Goal: Task Accomplishment & Management: Manage account settings

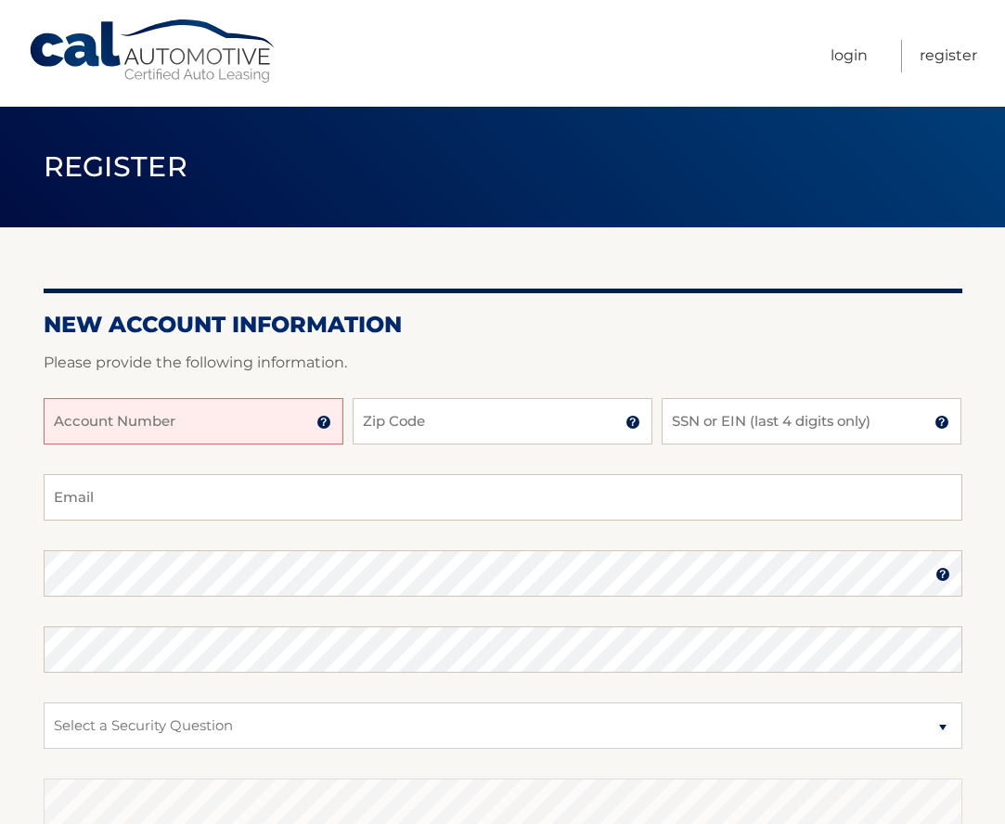
click at [91, 423] on input "Account Number" at bounding box center [194, 421] width 300 height 46
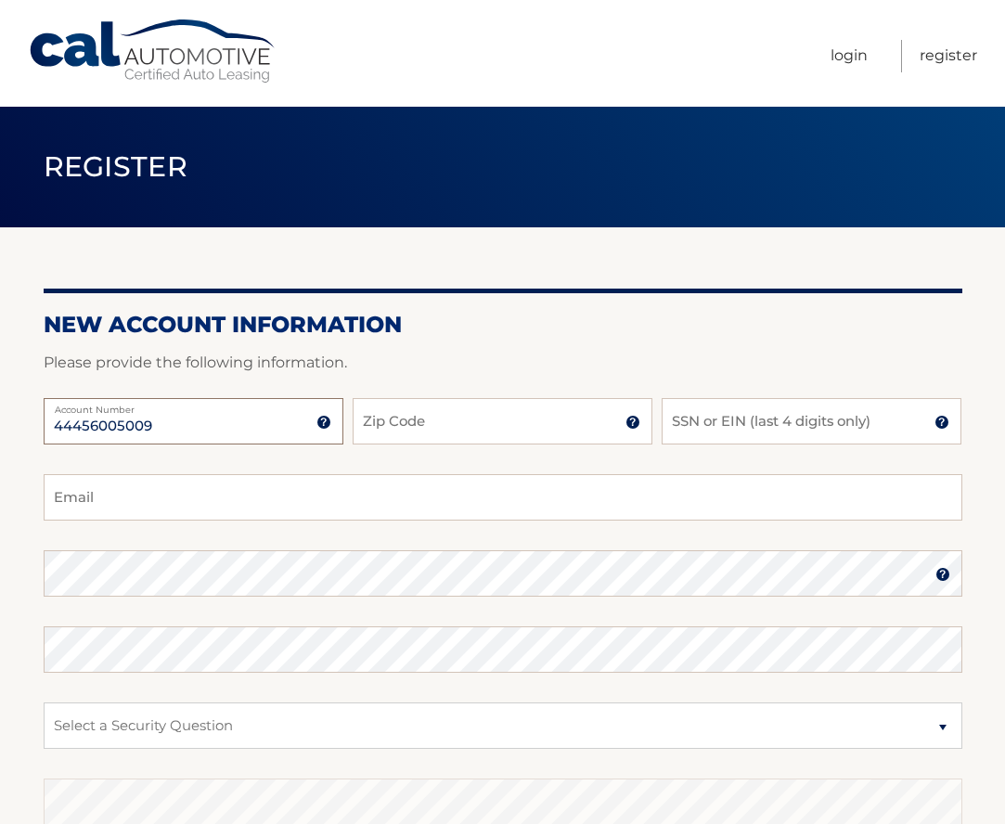
type input "44456005009"
type input "11937"
click at [710, 423] on input "SSN or EIN (last 4 digits only)" at bounding box center [812, 421] width 300 height 46
type input "9671"
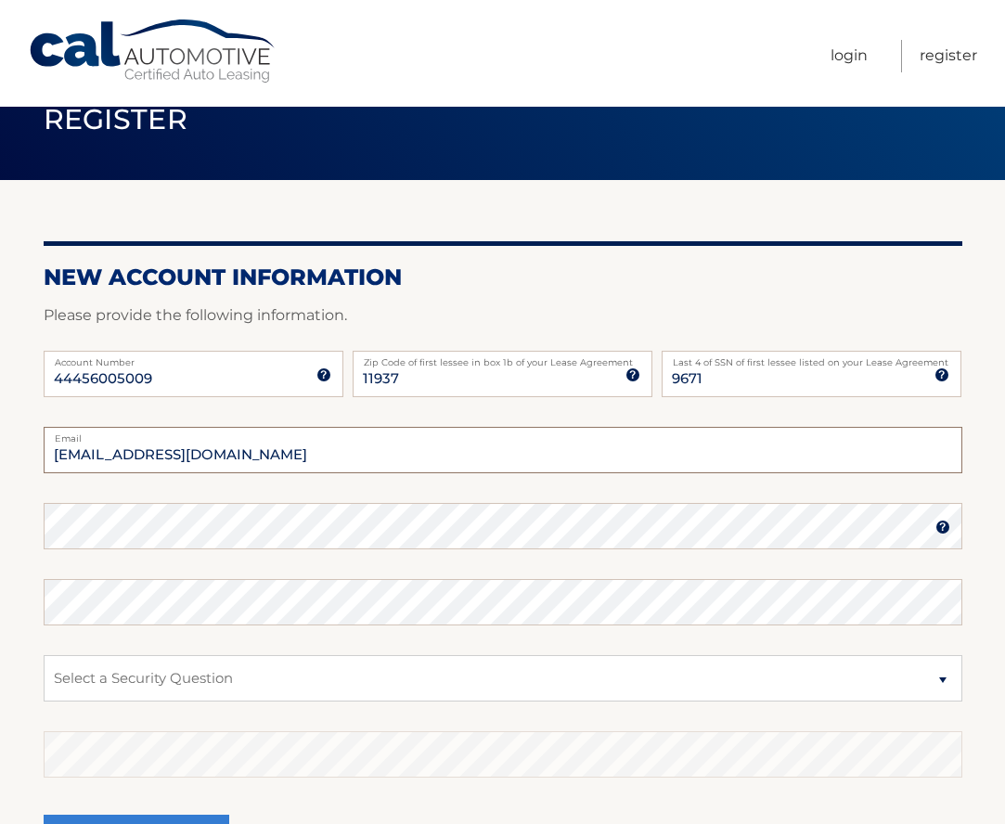
scroll to position [55, 0]
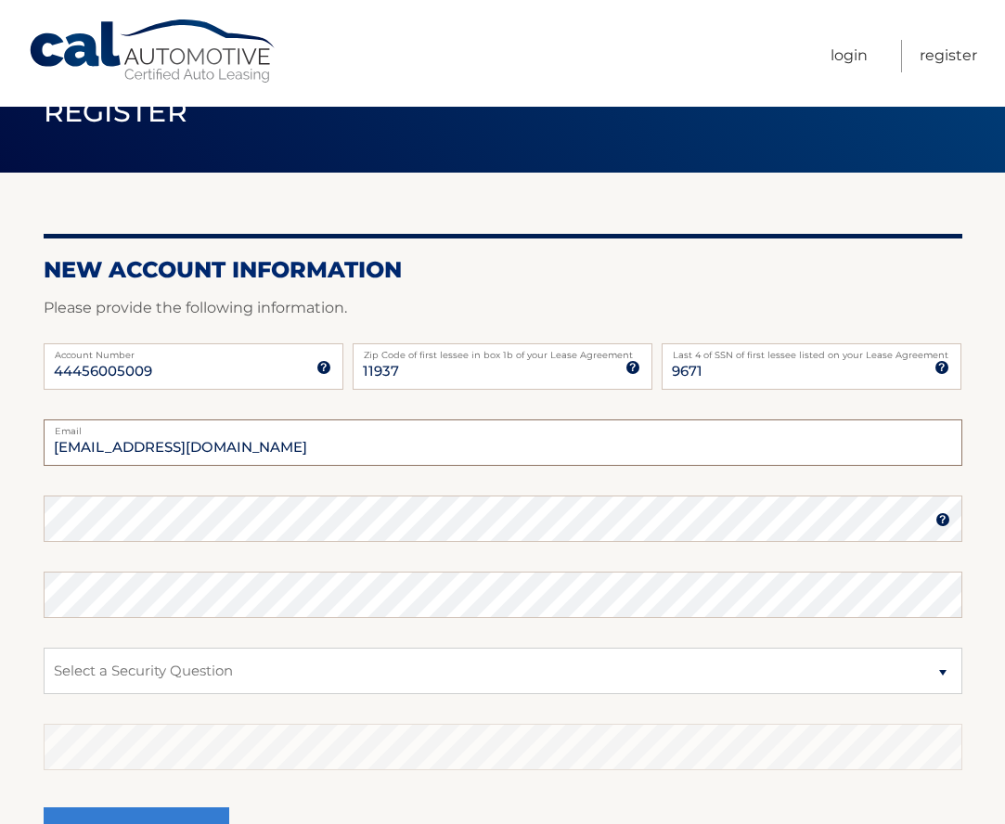
type input "fortresscgr@gmail.com"
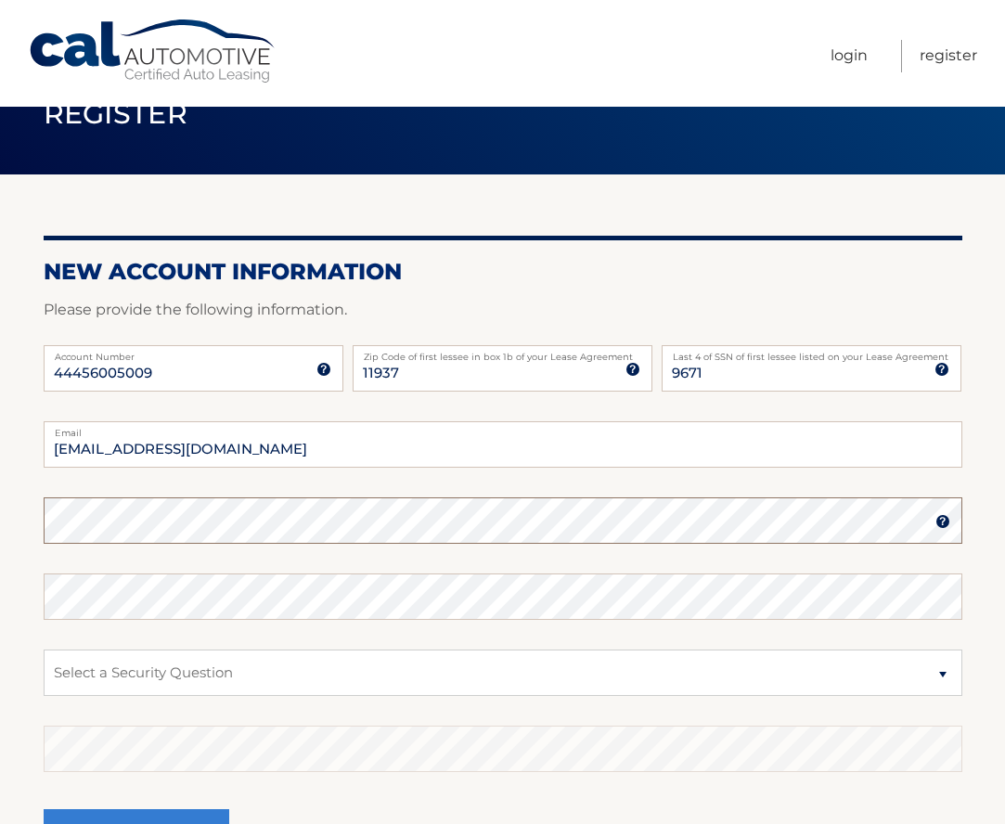
scroll to position [53, 0]
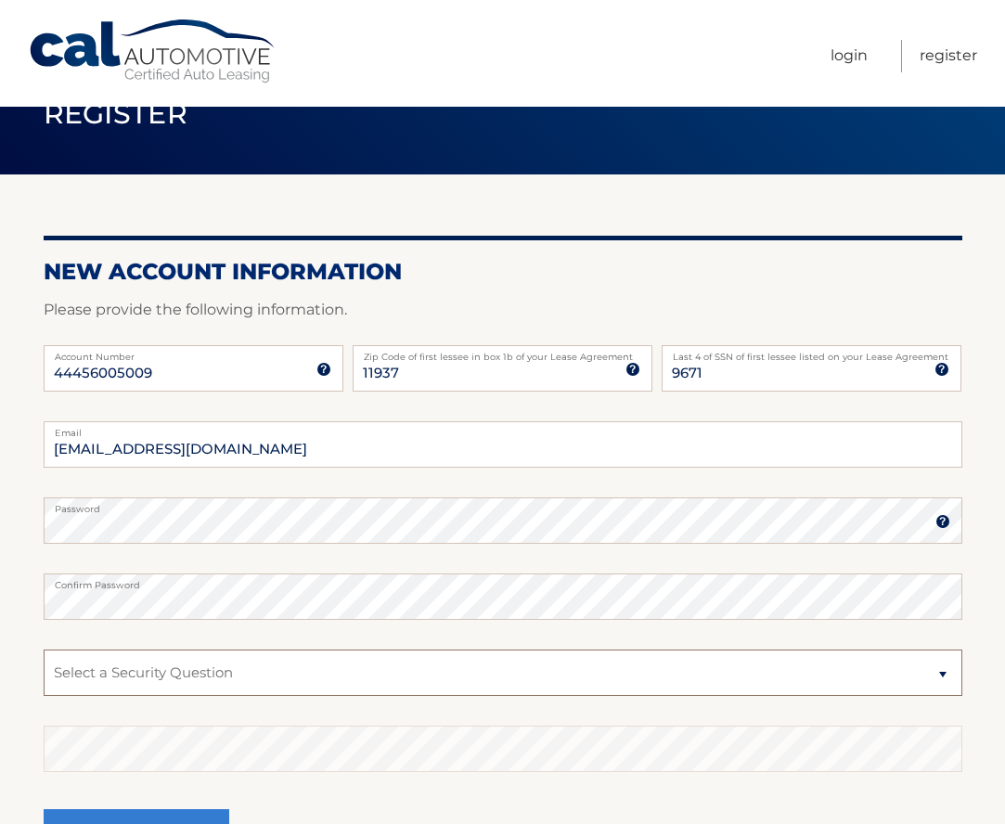
select select "2"
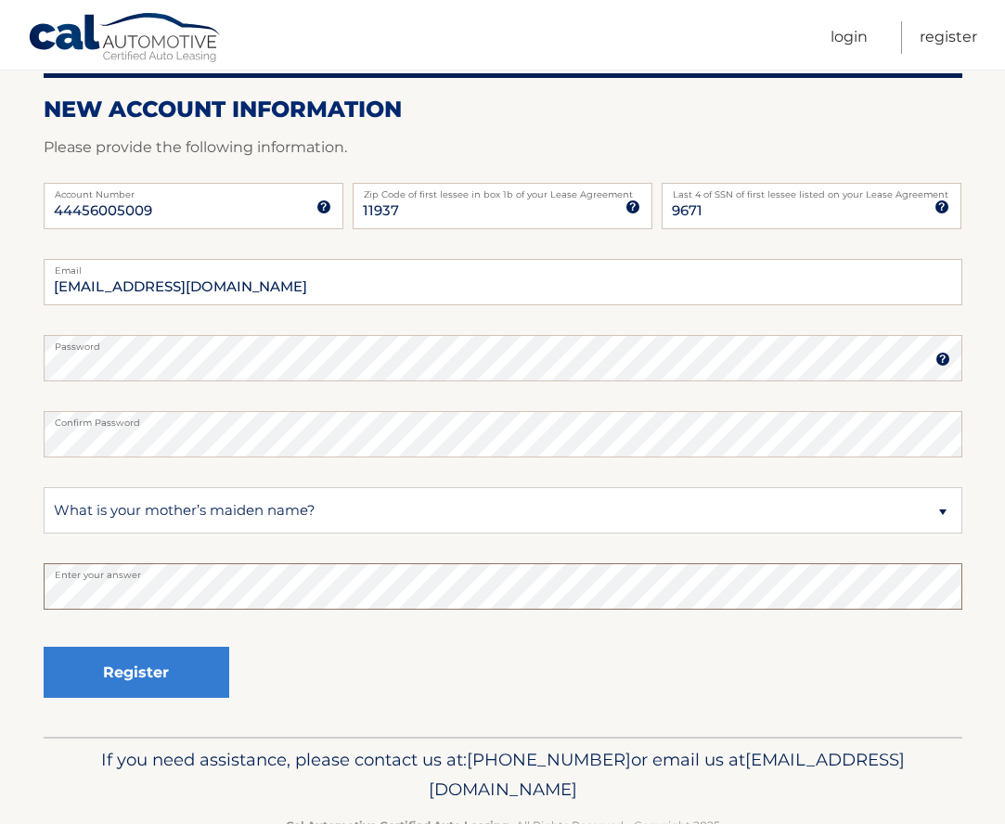
scroll to position [216, 0]
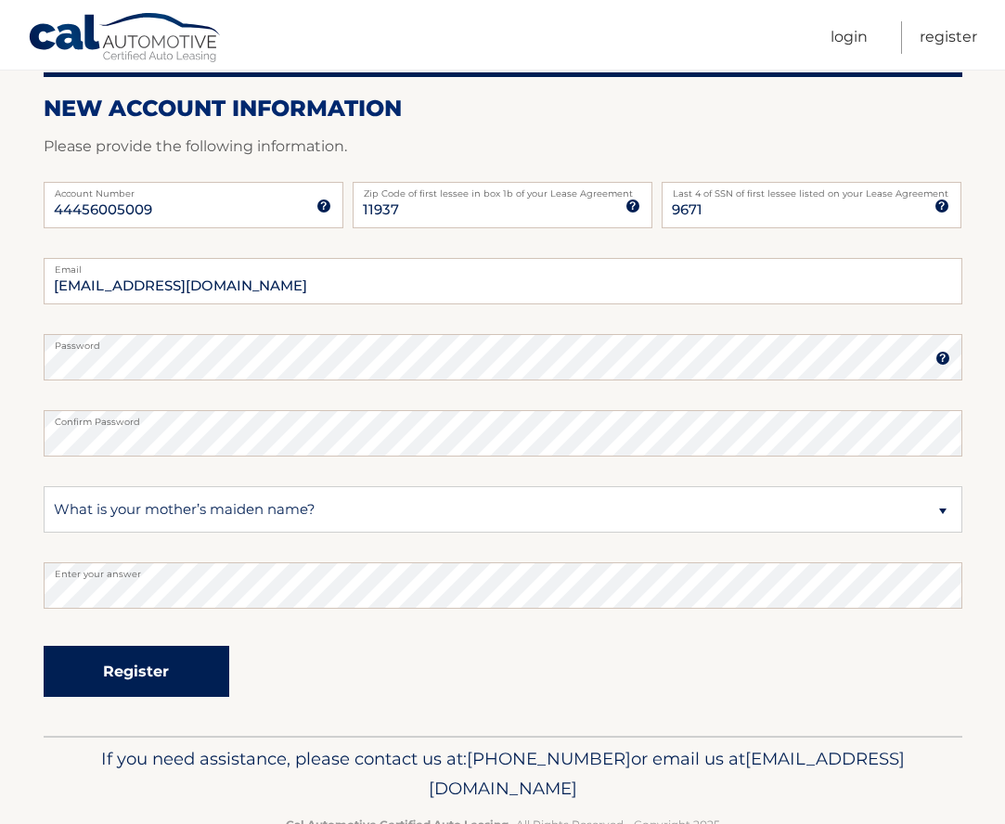
click at [132, 666] on button "Register" at bounding box center [137, 671] width 186 height 51
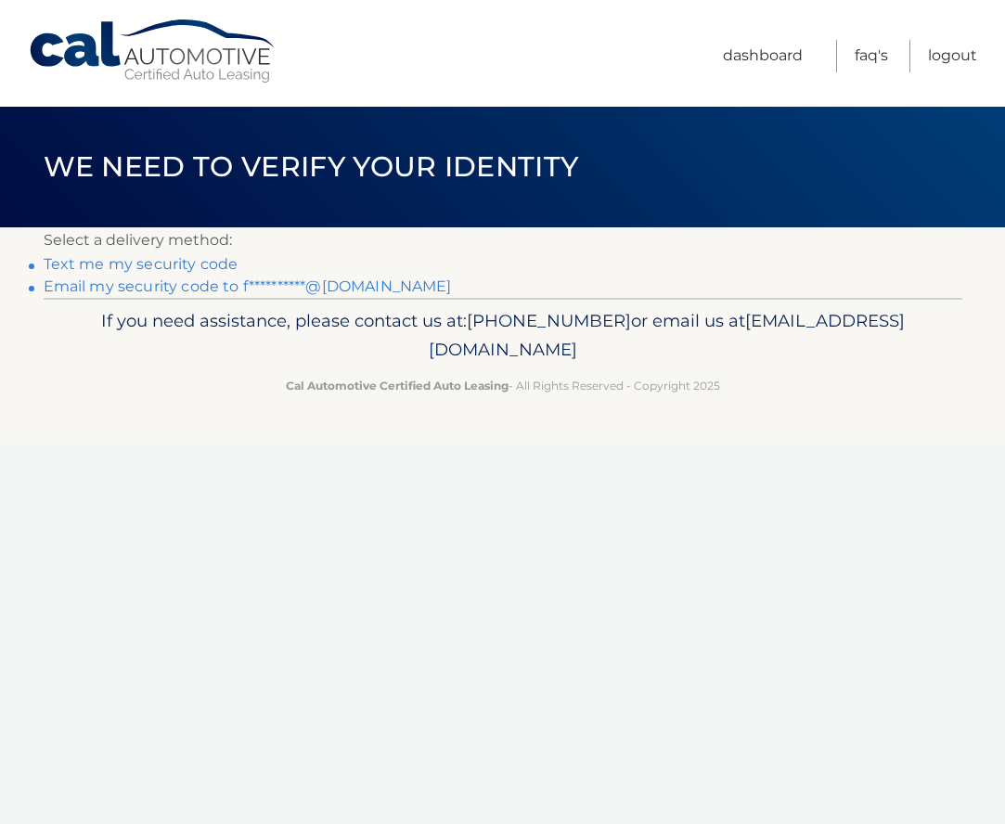
click at [191, 260] on link "Text me my security code" at bounding box center [141, 264] width 195 height 18
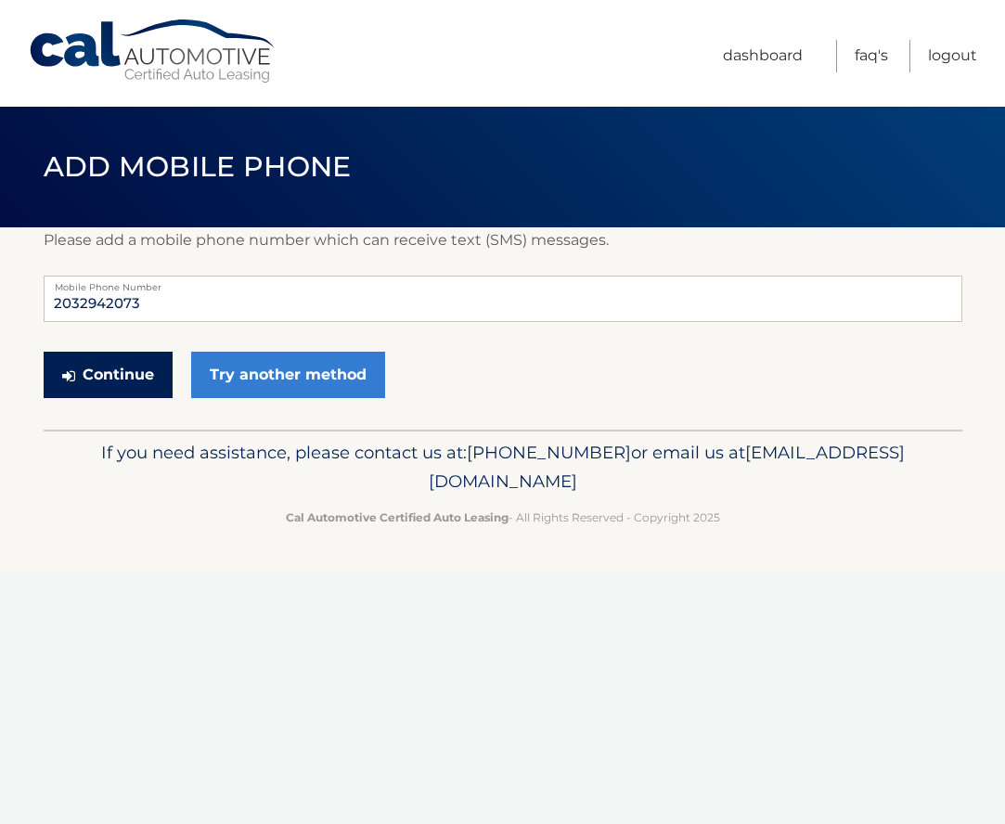
click at [140, 369] on button "Continue" at bounding box center [108, 375] width 129 height 46
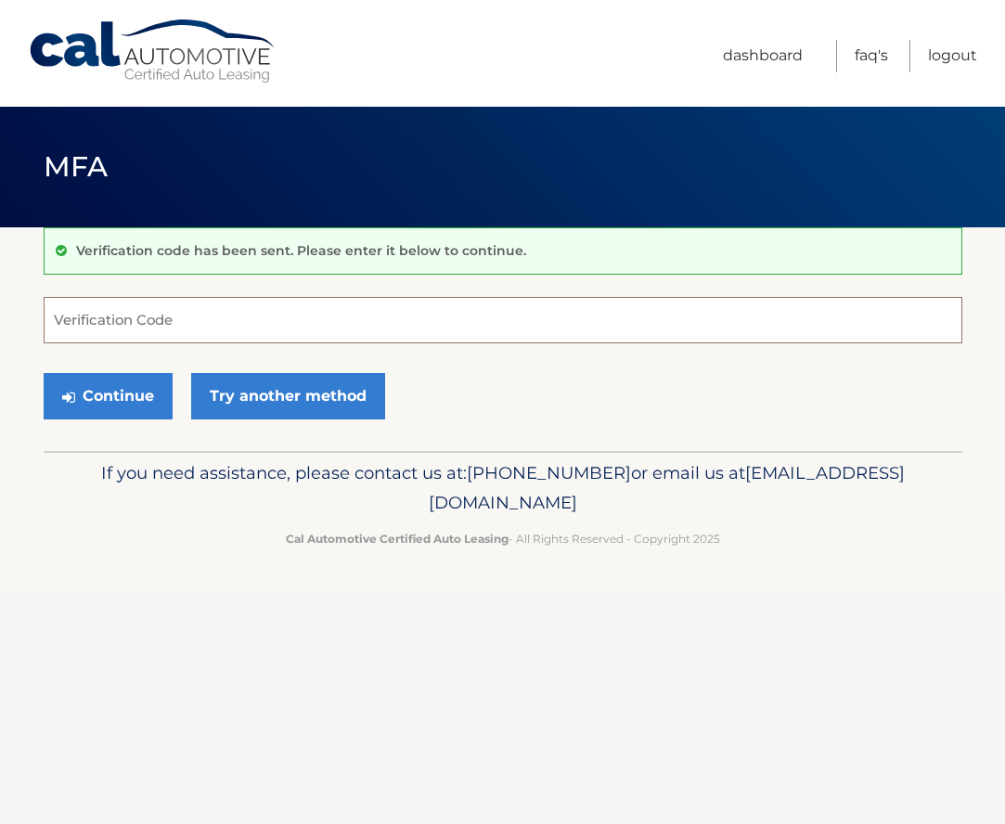
click at [83, 317] on input "Verification Code" at bounding box center [503, 320] width 919 height 46
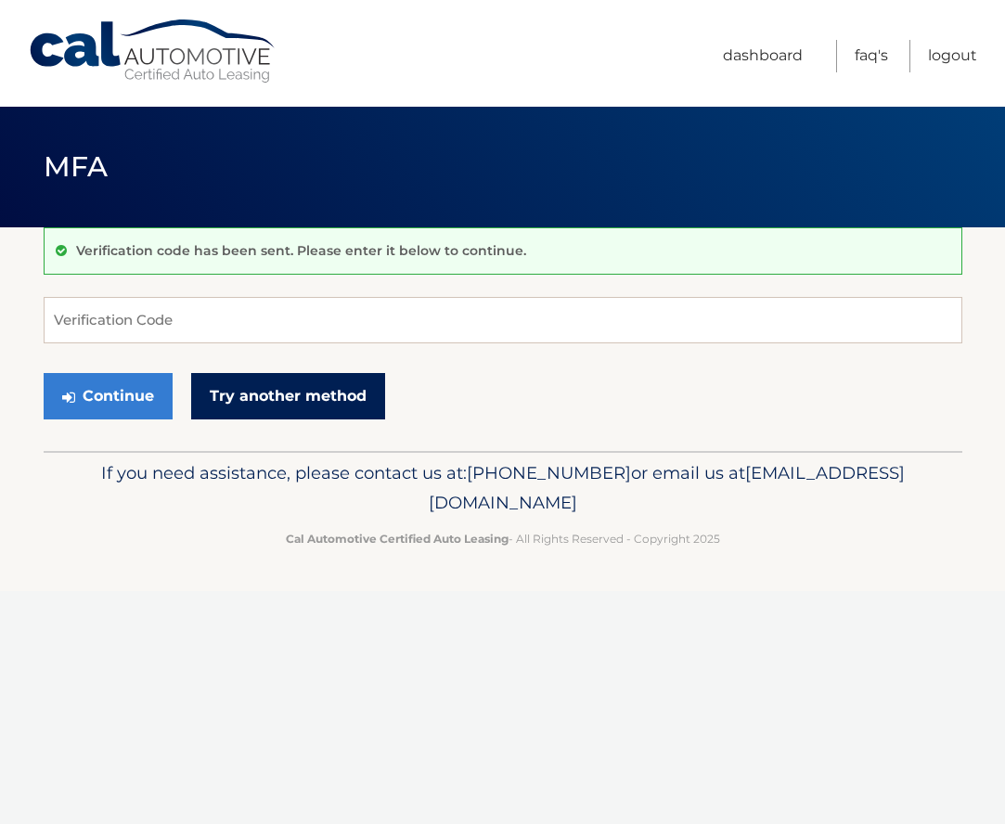
click at [272, 390] on link "Try another method" at bounding box center [288, 396] width 194 height 46
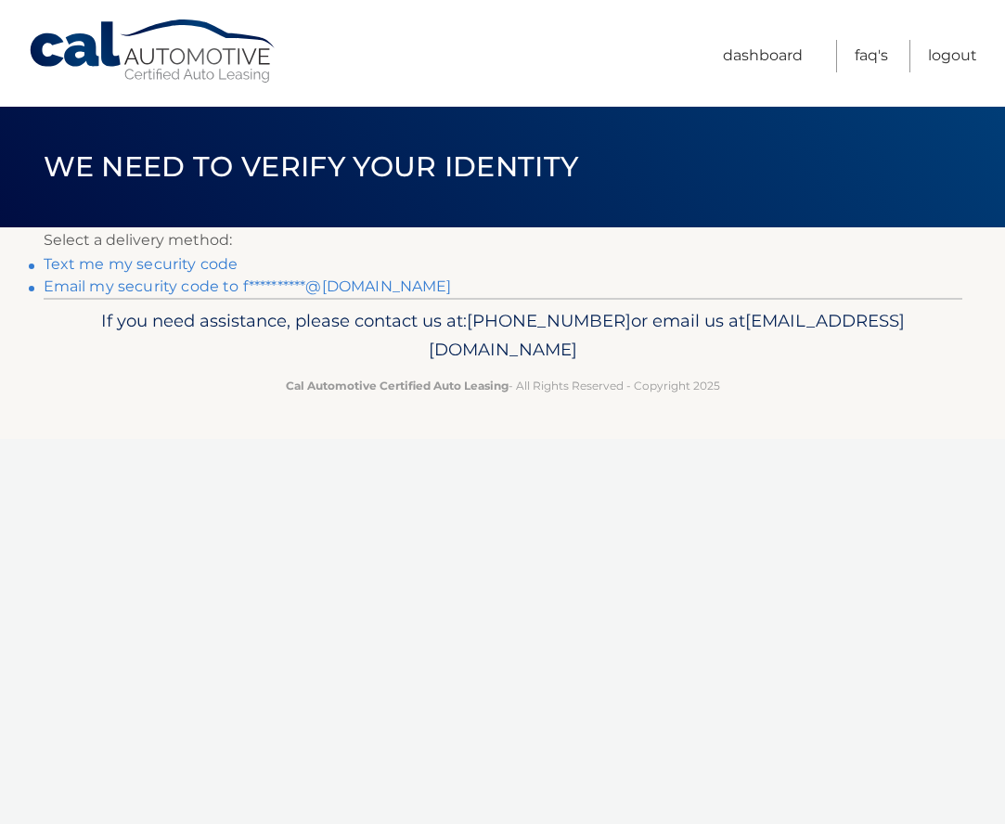
click at [170, 283] on link "**********" at bounding box center [248, 286] width 408 height 18
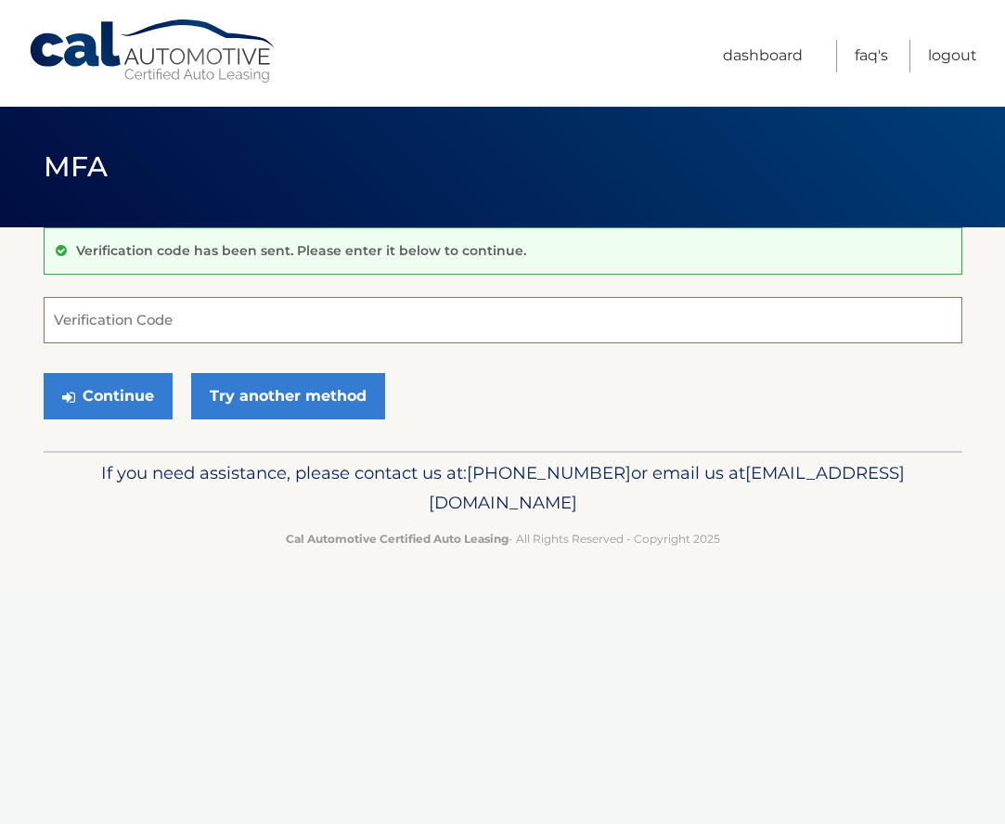
click at [84, 314] on input "Verification Code" at bounding box center [503, 320] width 919 height 46
type input "592472"
click at [104, 393] on button "Continue" at bounding box center [108, 396] width 129 height 46
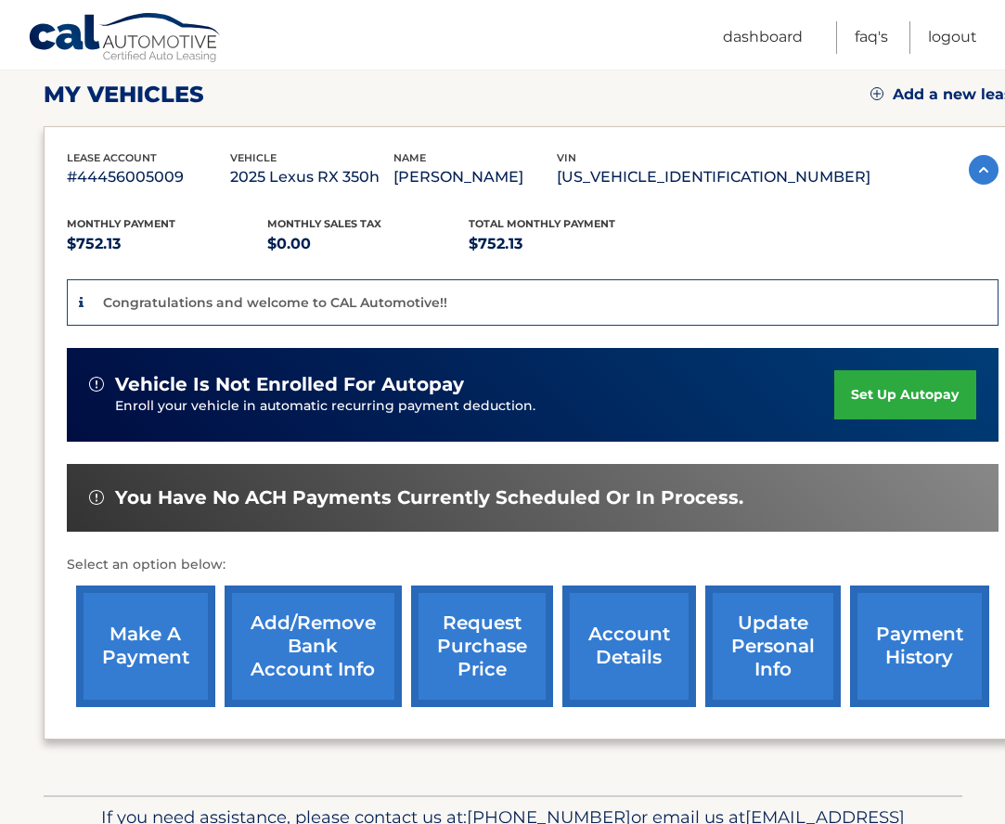
scroll to position [261, 0]
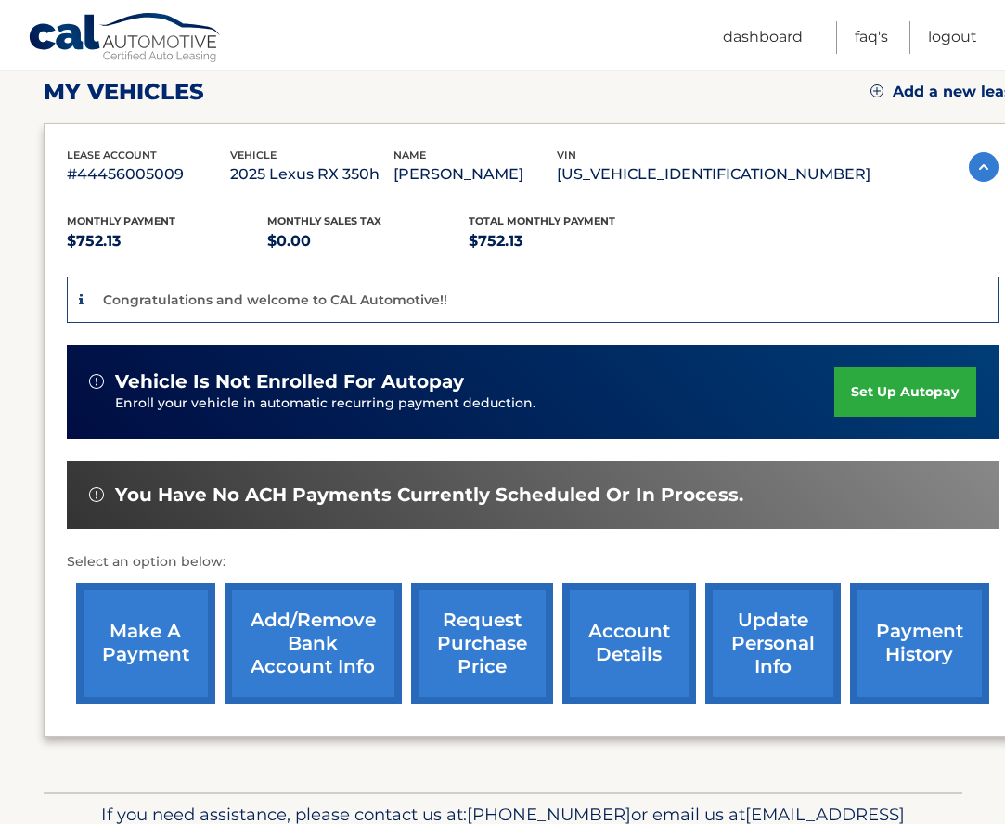
click at [873, 385] on link "set up autopay" at bounding box center [904, 391] width 141 height 49
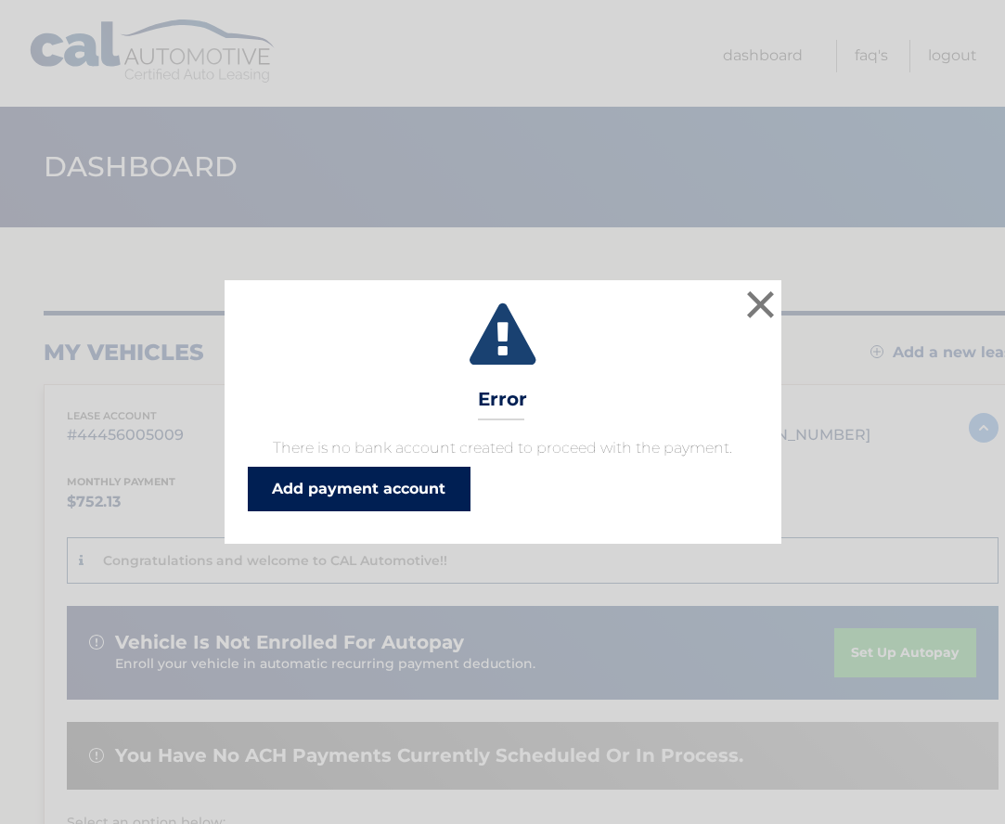
click at [335, 483] on link "Add payment account" at bounding box center [359, 489] width 223 height 45
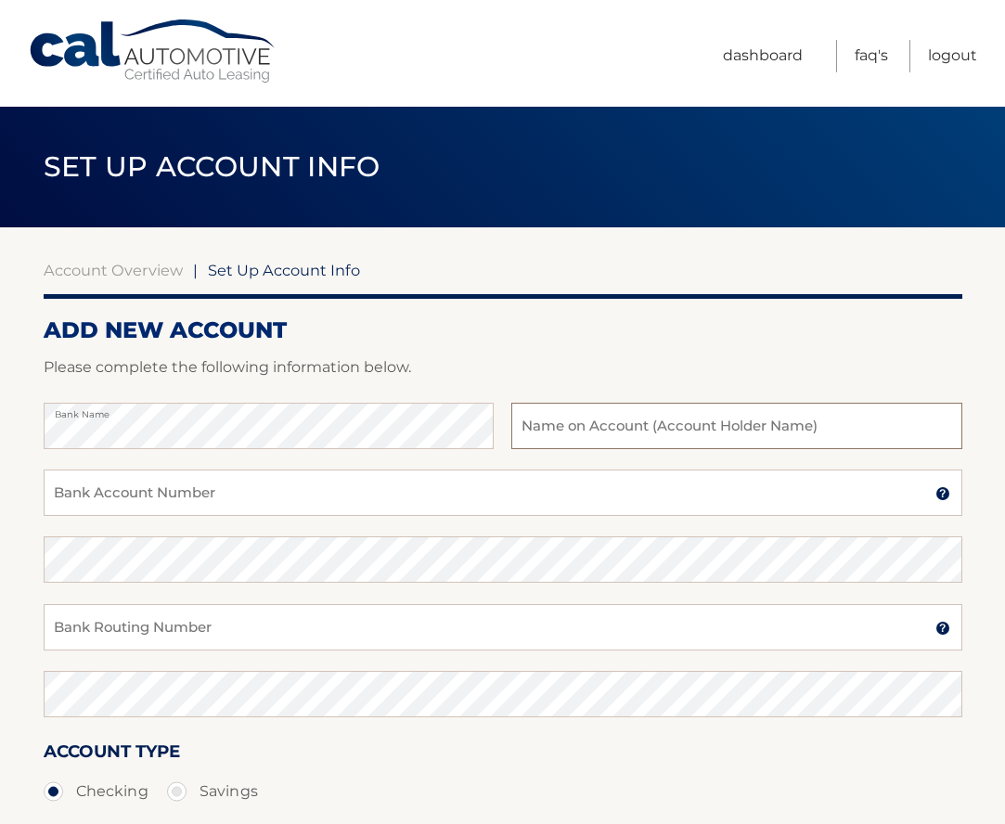
click at [541, 427] on input "text" at bounding box center [736, 426] width 450 height 46
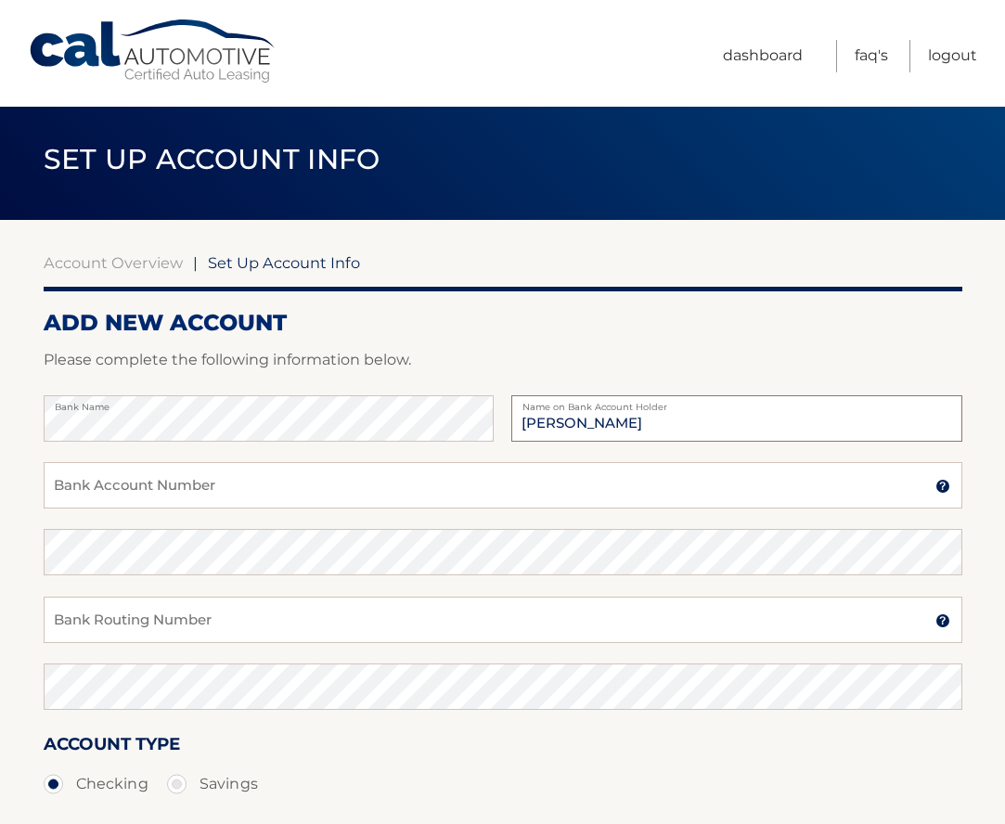
scroll to position [9, 1]
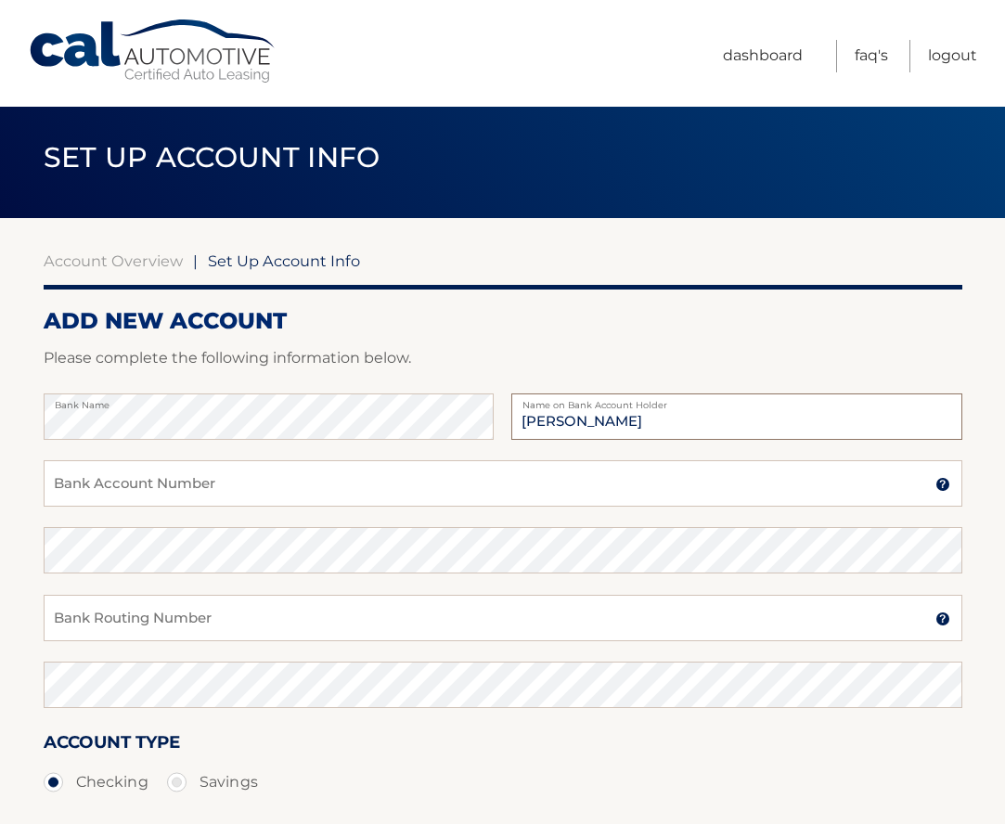
type input "Catherine G Roberts"
click at [221, 490] on input "Bank Account Number" at bounding box center [503, 483] width 919 height 46
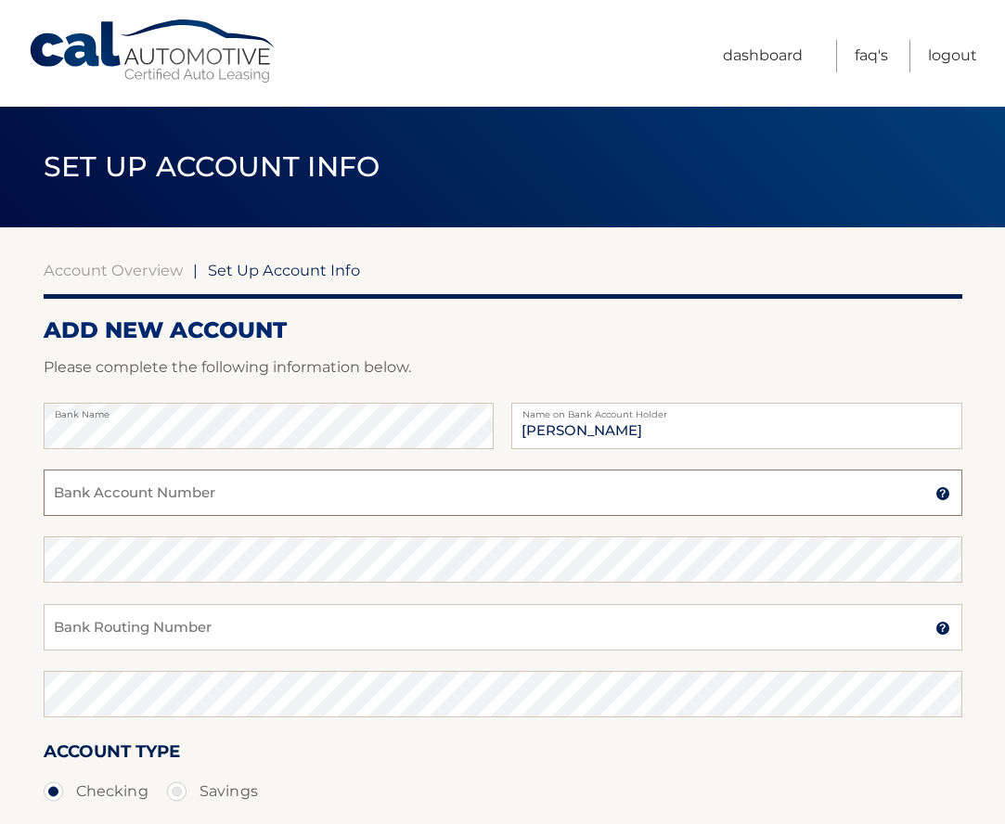
scroll to position [0, 0]
type input "10265406"
click at [95, 633] on input "Bank Routing Number" at bounding box center [503, 627] width 919 height 46
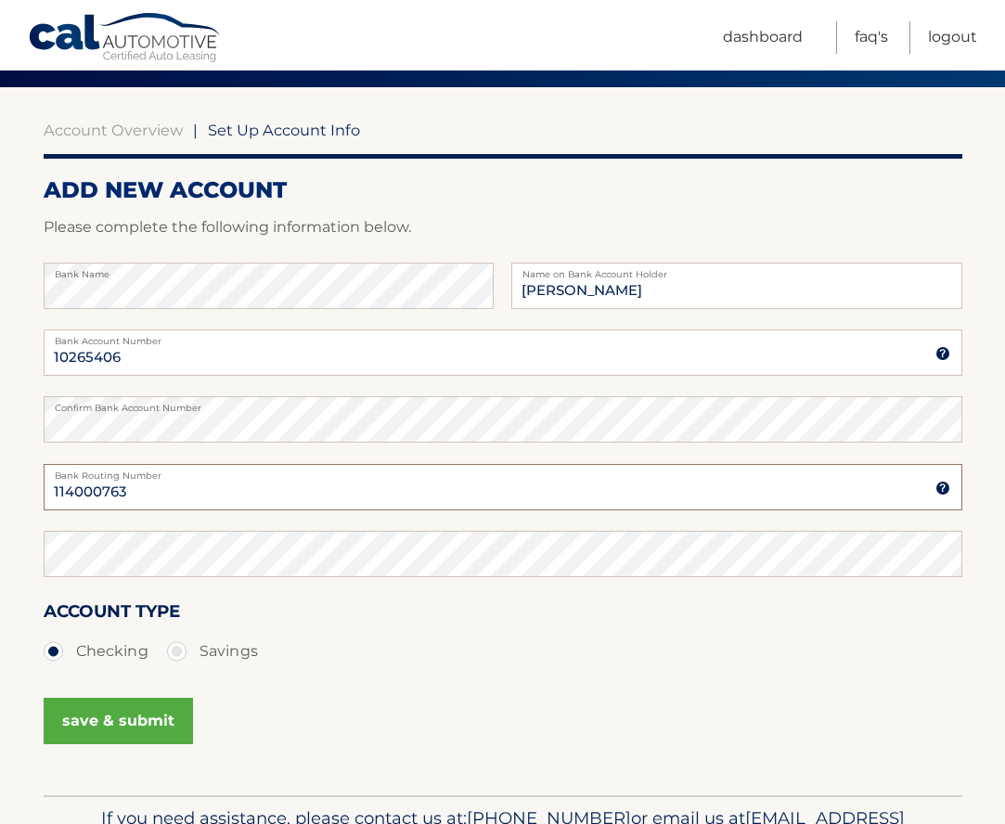
scroll to position [142, 0]
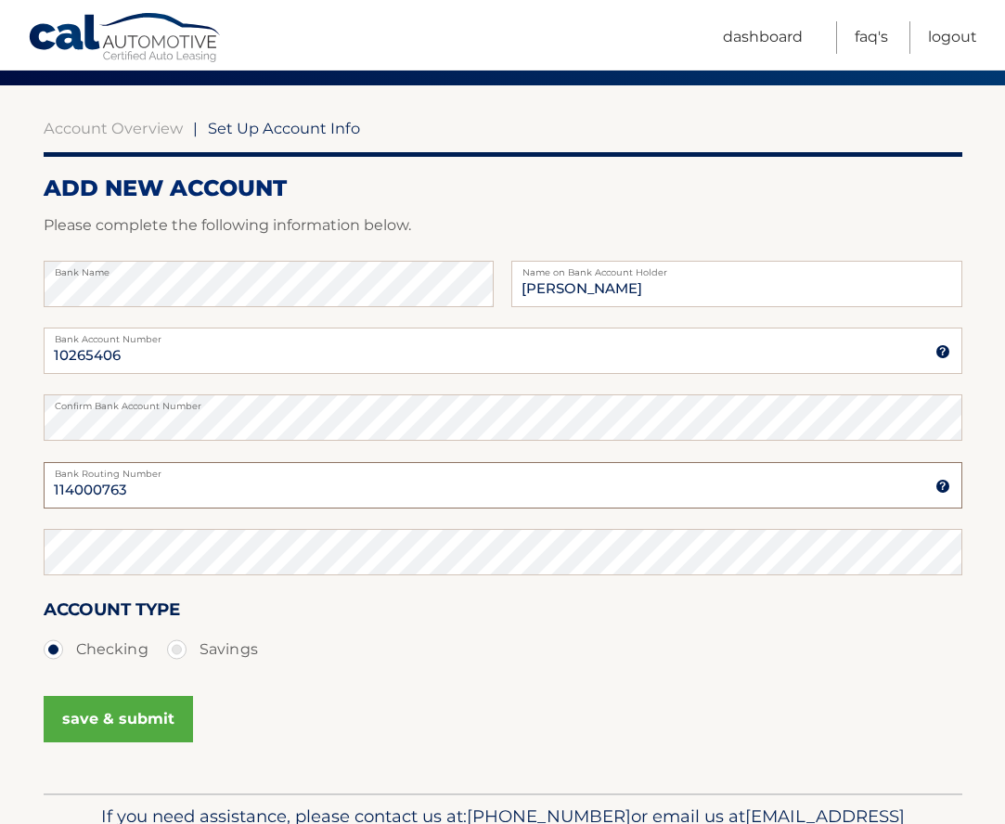
type input "114000763"
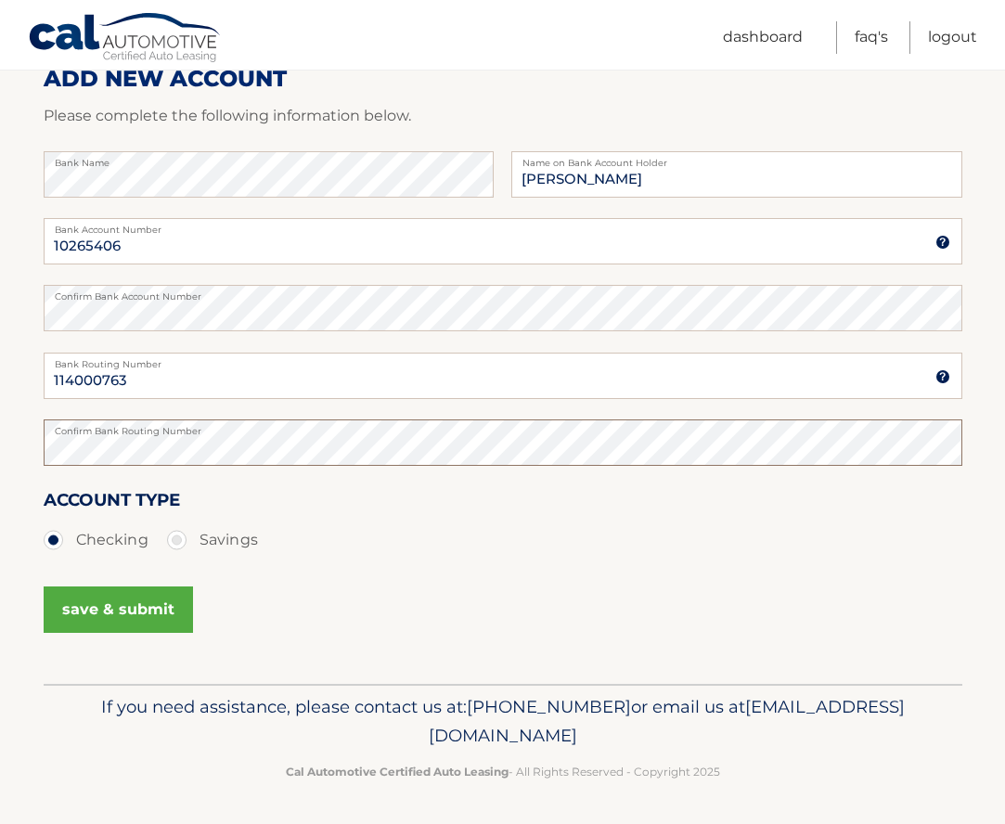
scroll to position [250, 0]
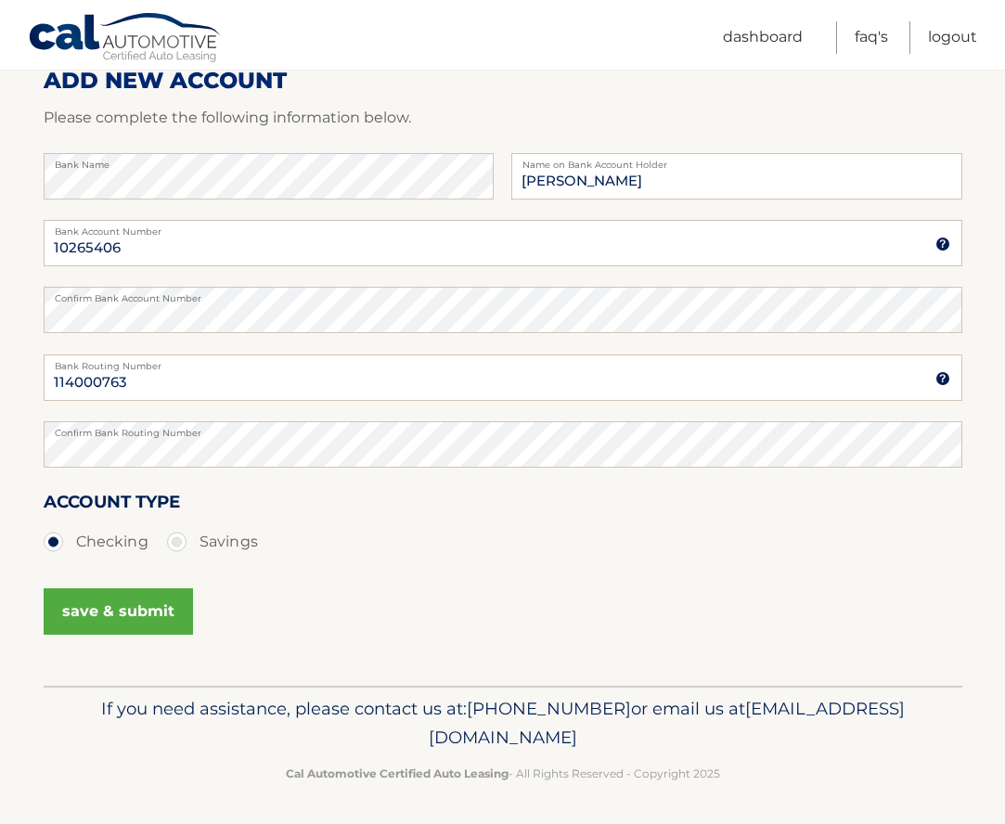
click at [124, 604] on button "save & submit" at bounding box center [118, 611] width 149 height 46
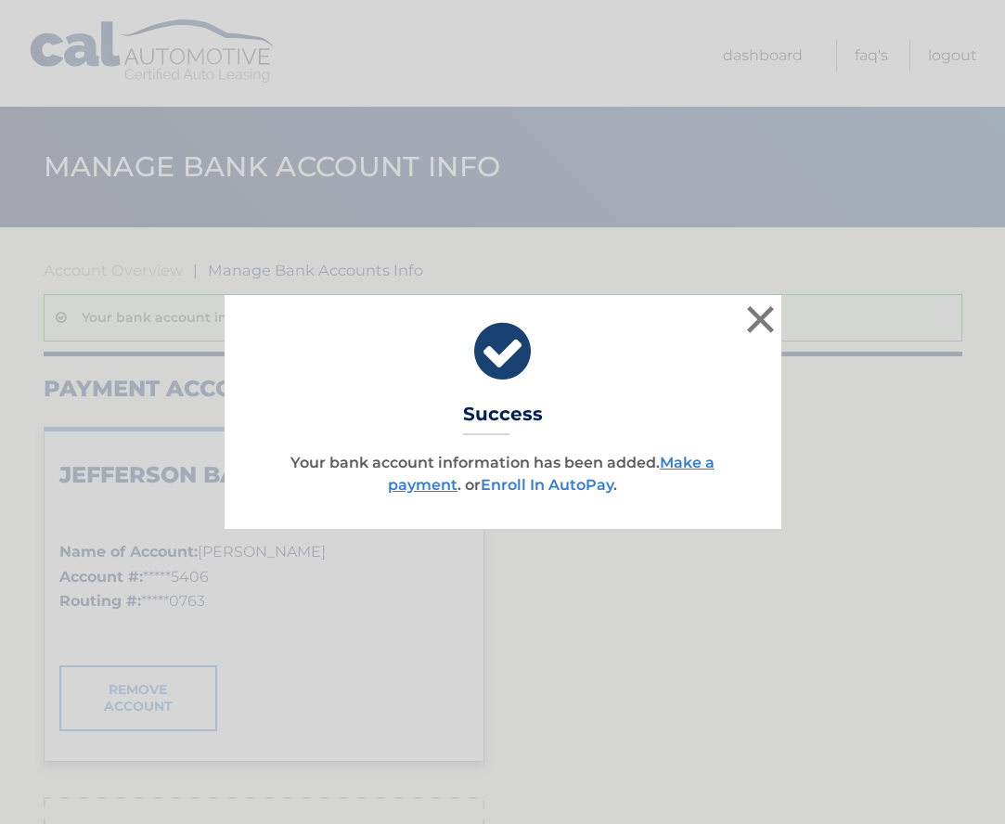
click at [537, 478] on link "Enroll In AutoPay" at bounding box center [547, 485] width 133 height 18
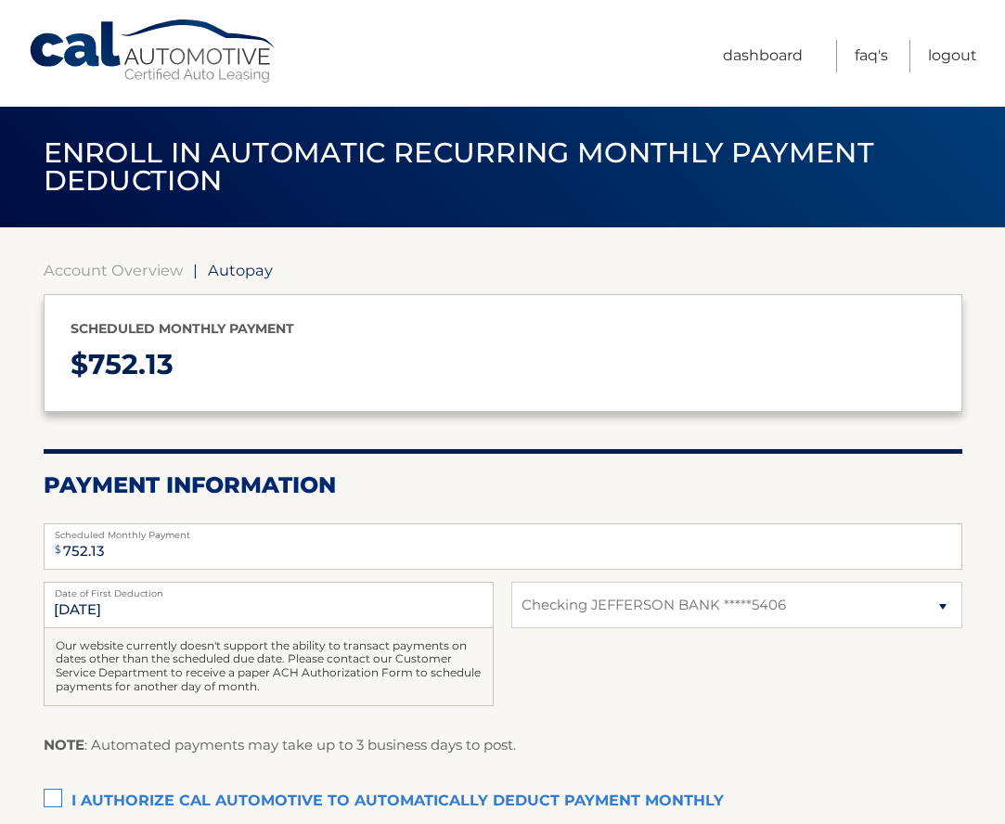
select select "MDA3ZmFhODItNDYxOC00ZDg2LThkMGMtN2U2MzEyM2RhMGY1"
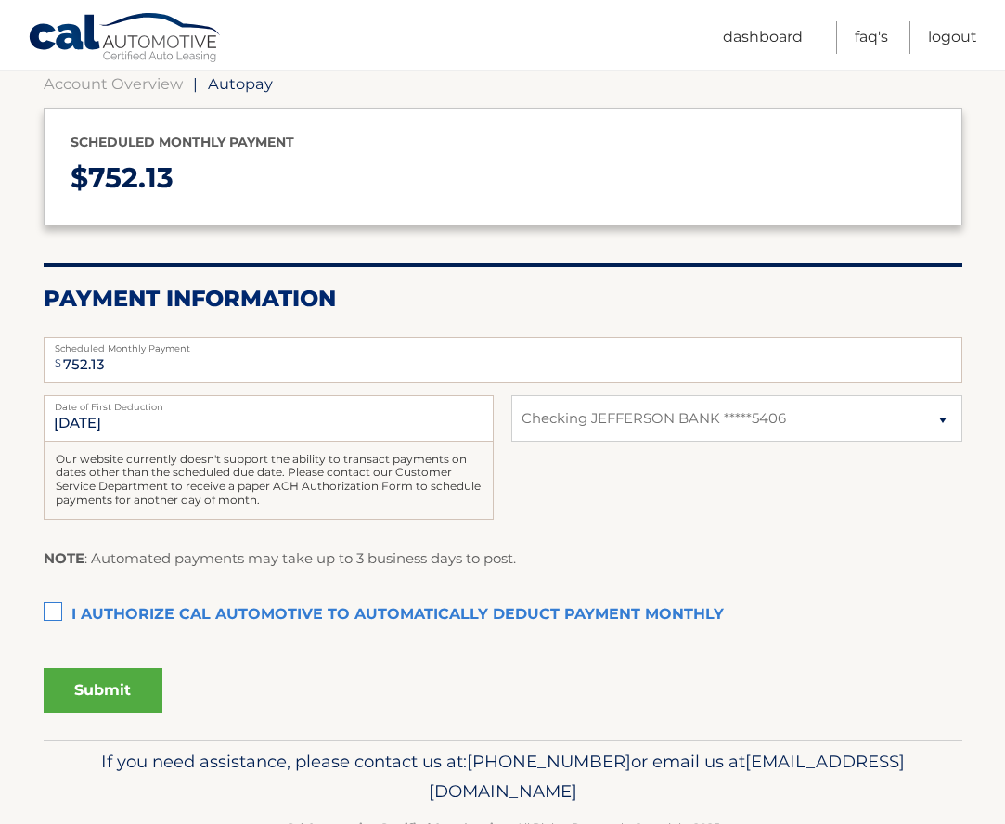
scroll to position [189, 0]
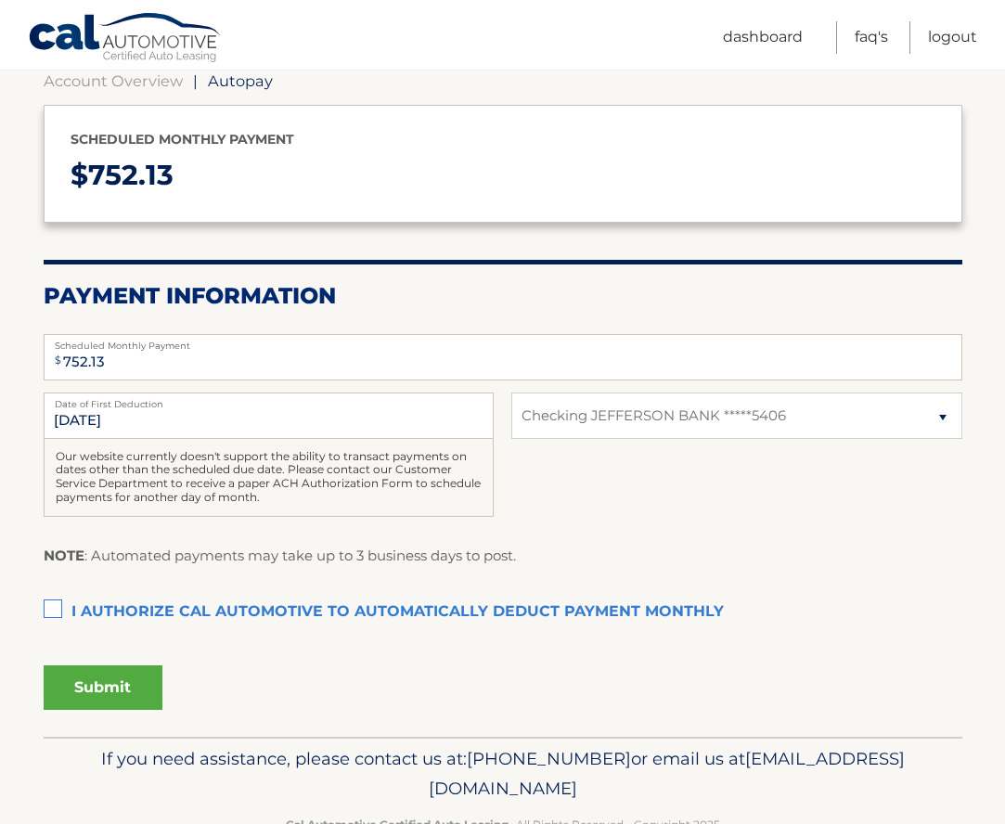
click at [51, 601] on label "I authorize cal automotive to automatically deduct payment monthly This checkbo…" at bounding box center [503, 612] width 919 height 37
click at [0, 0] on input "I authorize cal automotive to automatically deduct payment monthly This checkbo…" at bounding box center [0, 0] width 0 height 0
click at [87, 676] on button "Submit" at bounding box center [103, 687] width 119 height 45
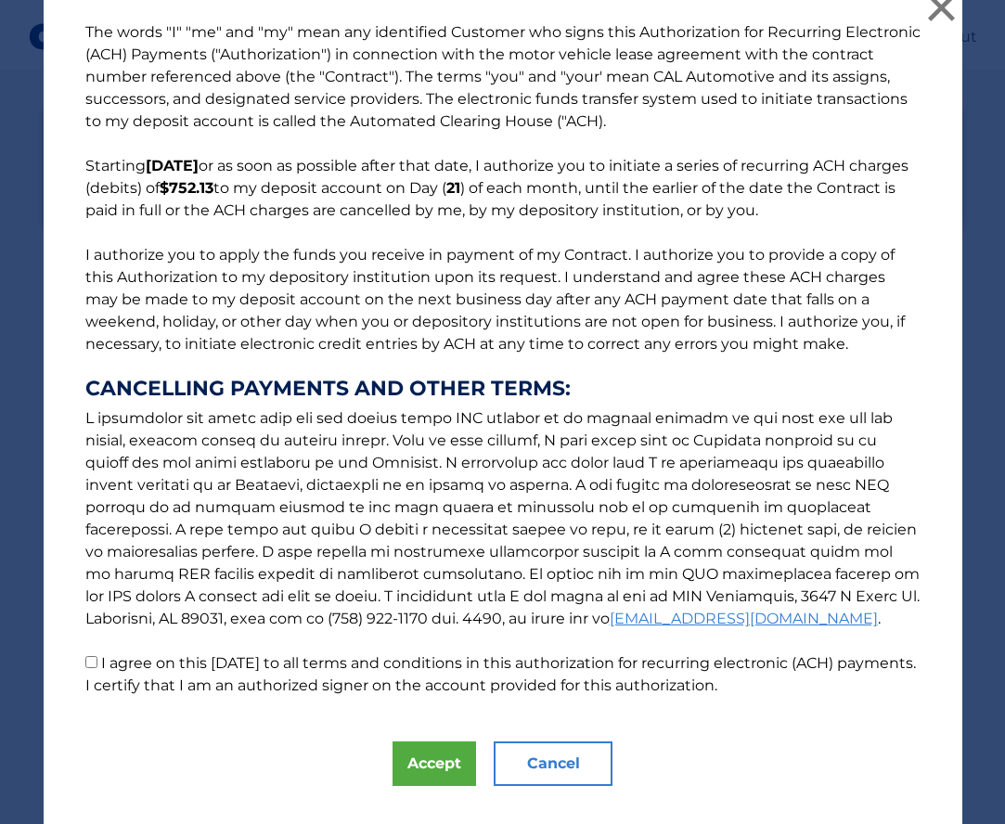
scroll to position [25, 0]
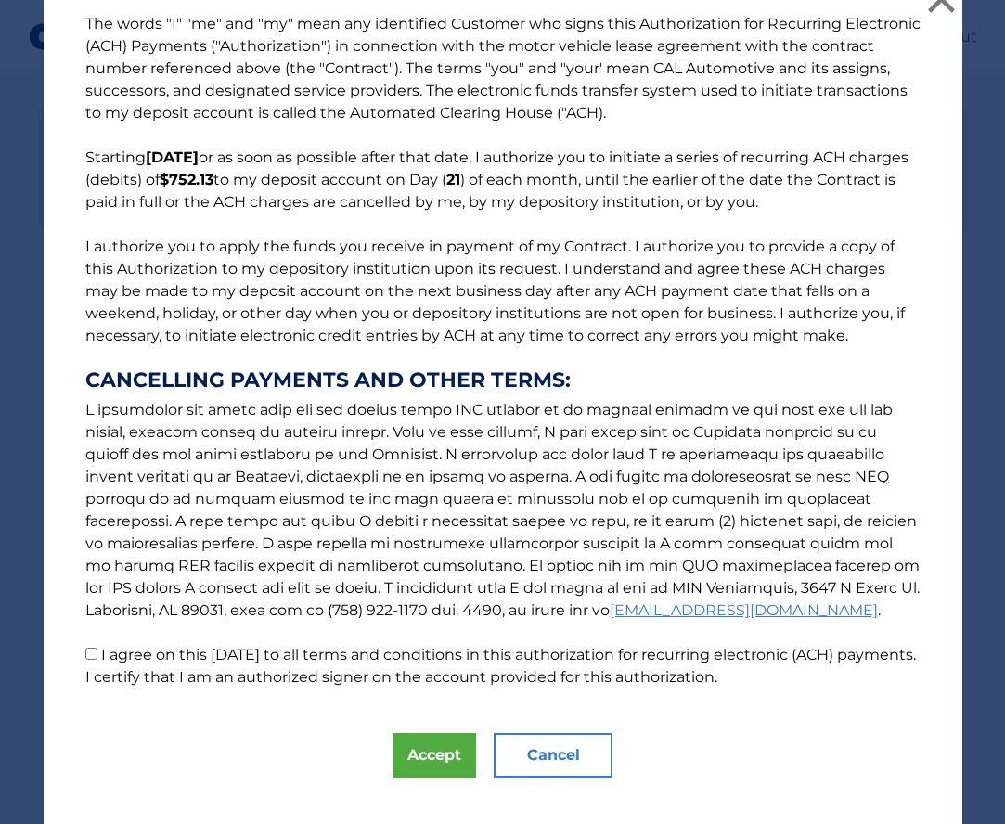
click at [93, 655] on input "I agree on this 09/08/2025 to all terms and conditions in this authorization fo…" at bounding box center [91, 654] width 12 height 12
checkbox input "true"
click at [423, 750] on button "Accept" at bounding box center [435, 755] width 84 height 45
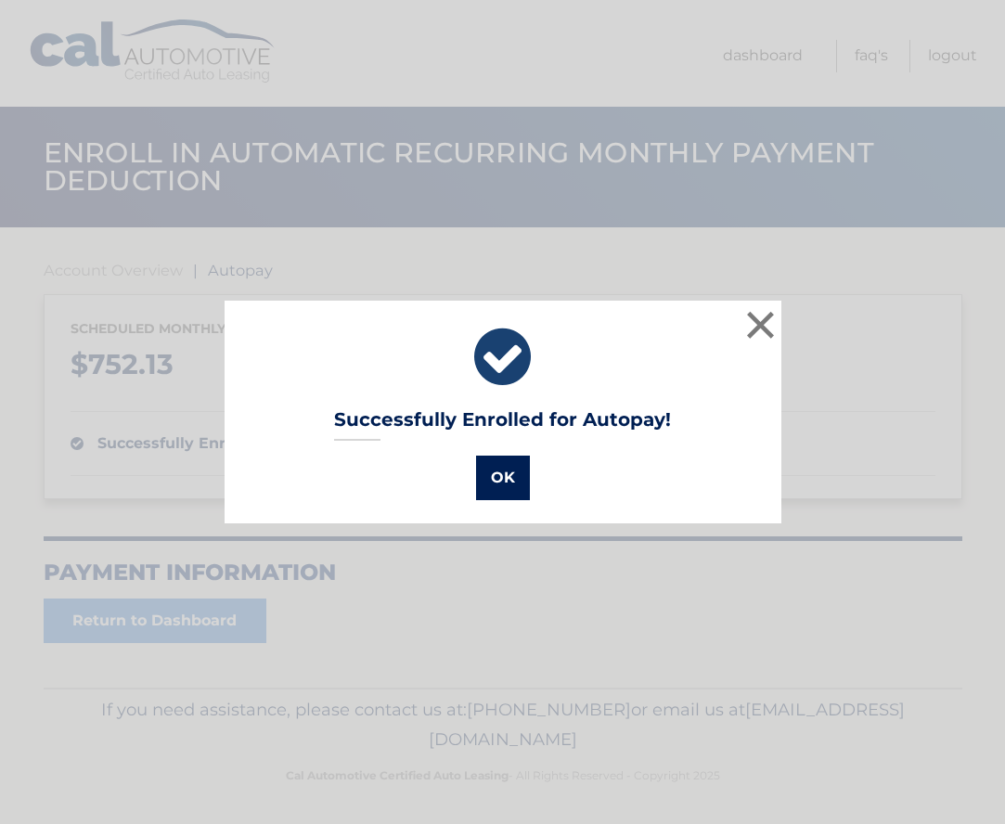
click at [508, 475] on button "OK" at bounding box center [503, 478] width 54 height 45
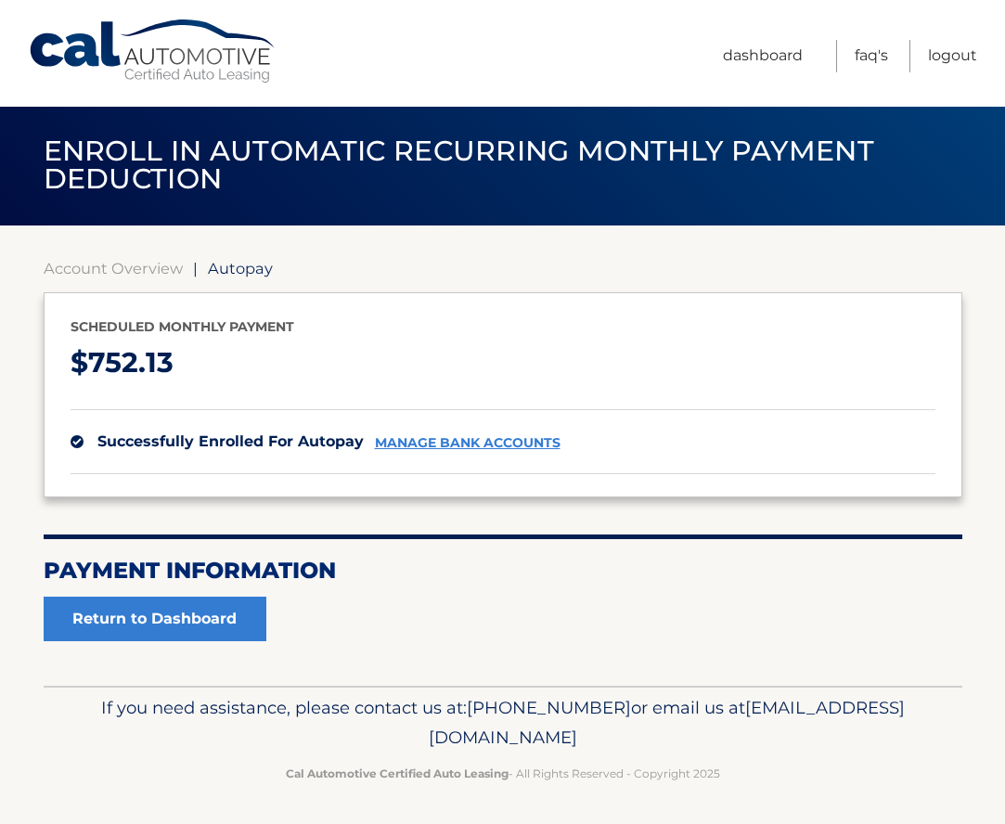
scroll to position [1, 0]
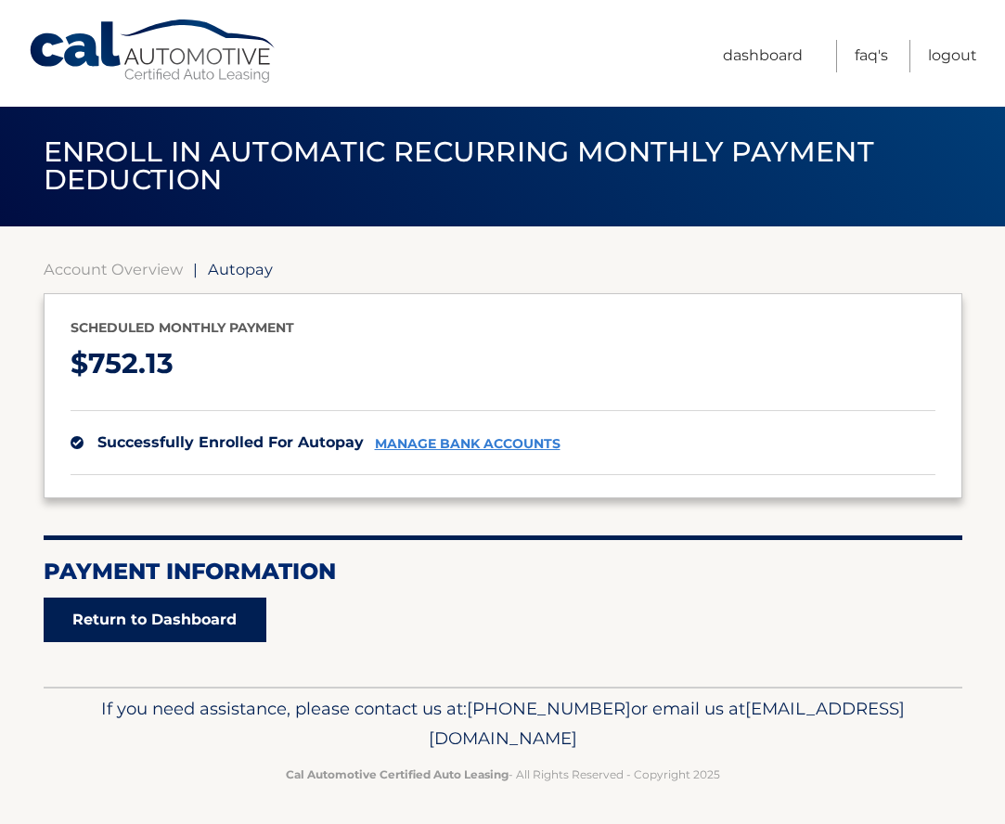
click at [216, 618] on link "Return to Dashboard" at bounding box center [155, 620] width 223 height 45
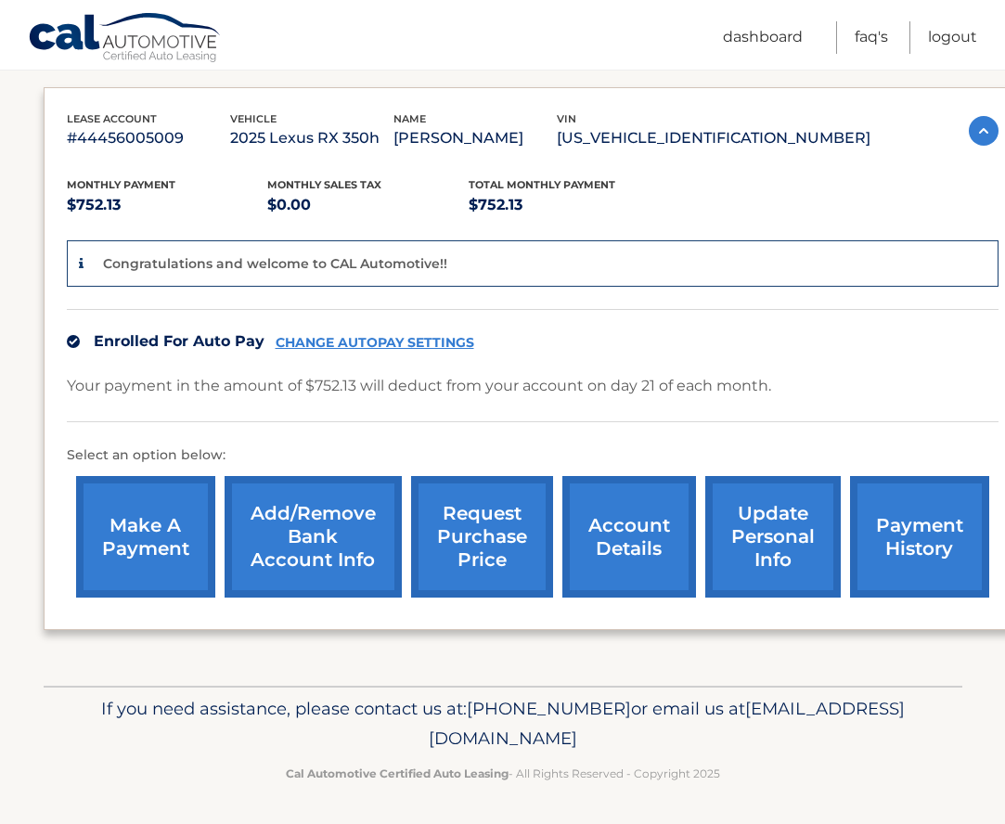
scroll to position [295, 0]
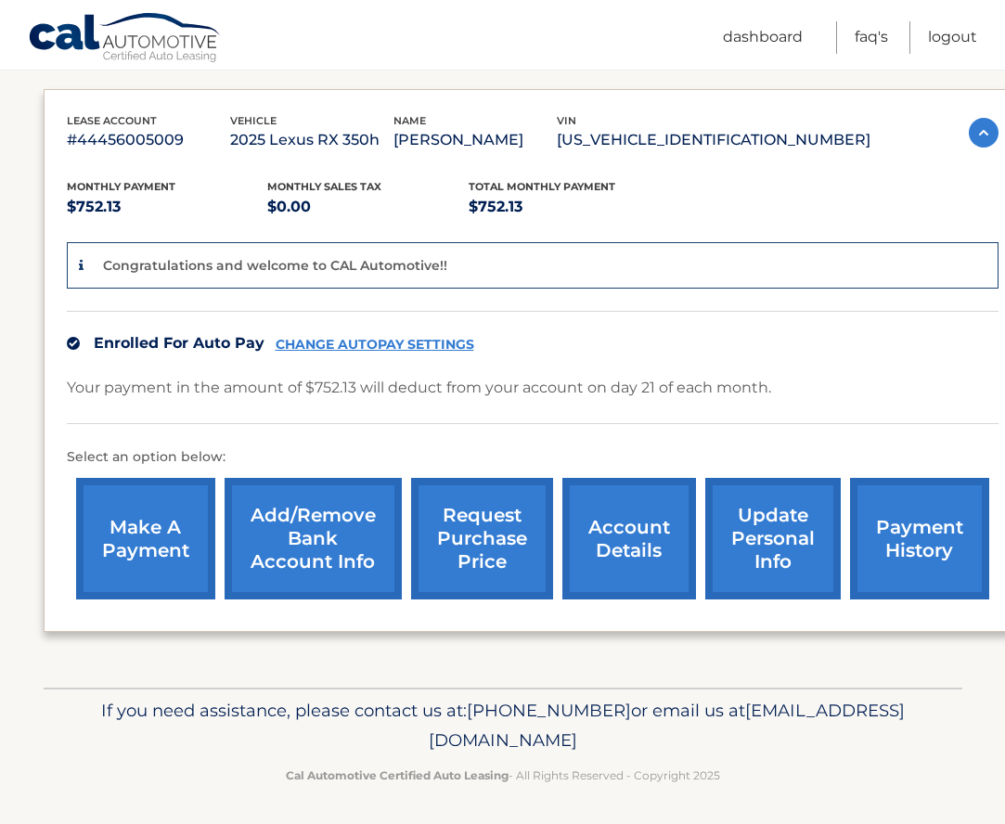
click at [632, 544] on link "account details" at bounding box center [629, 539] width 134 height 122
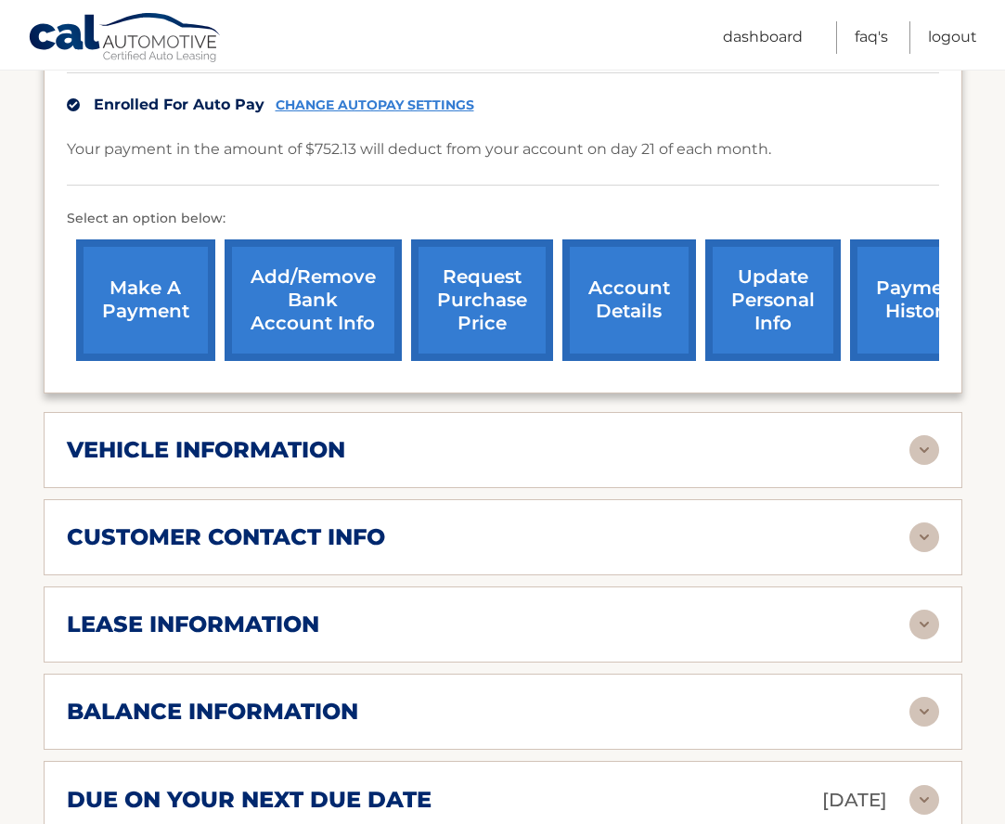
scroll to position [516, 0]
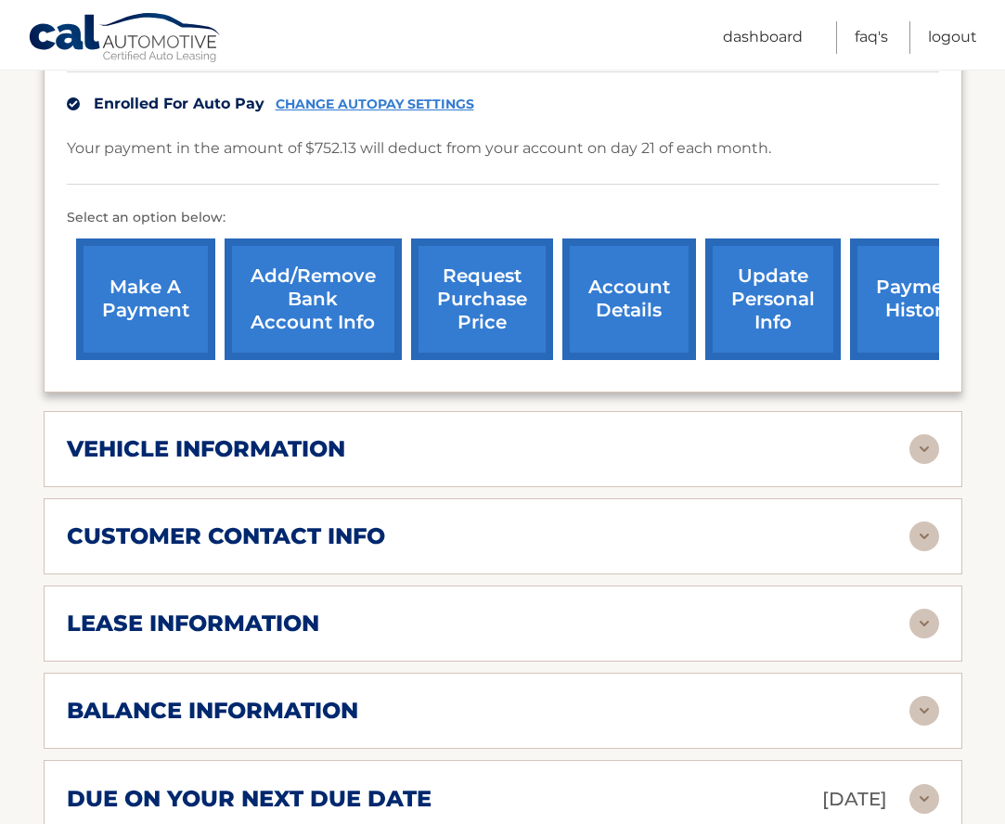
click at [923, 434] on img at bounding box center [924, 449] width 30 height 30
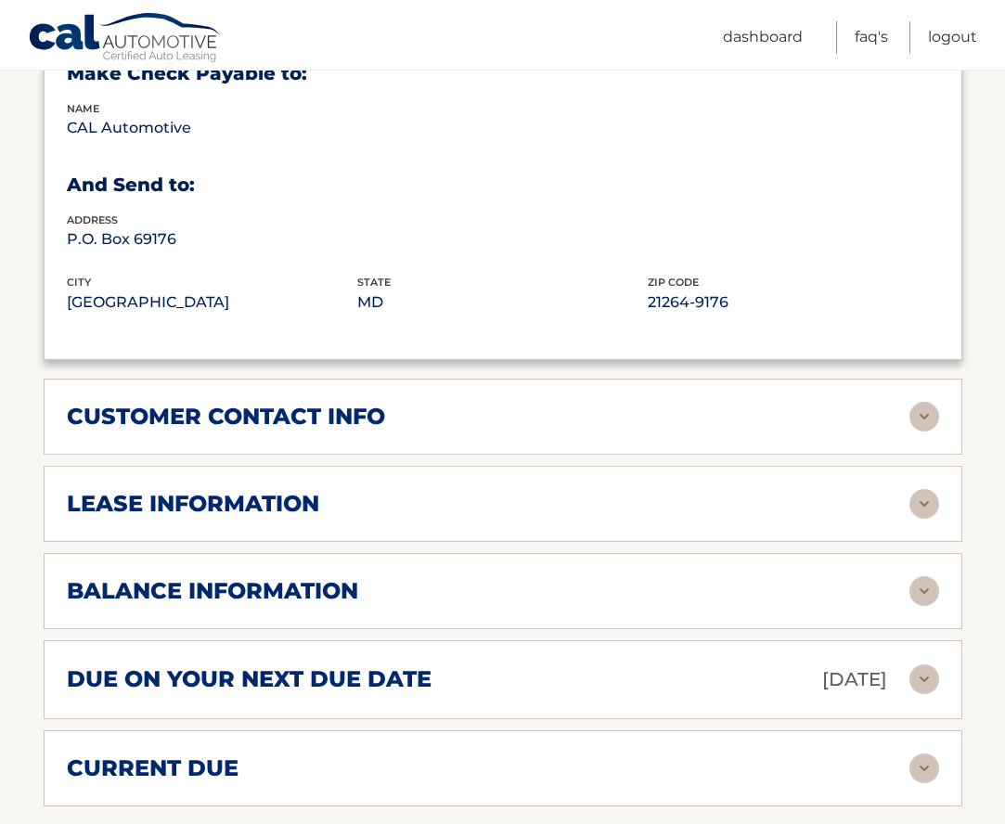
scroll to position [1086, 0]
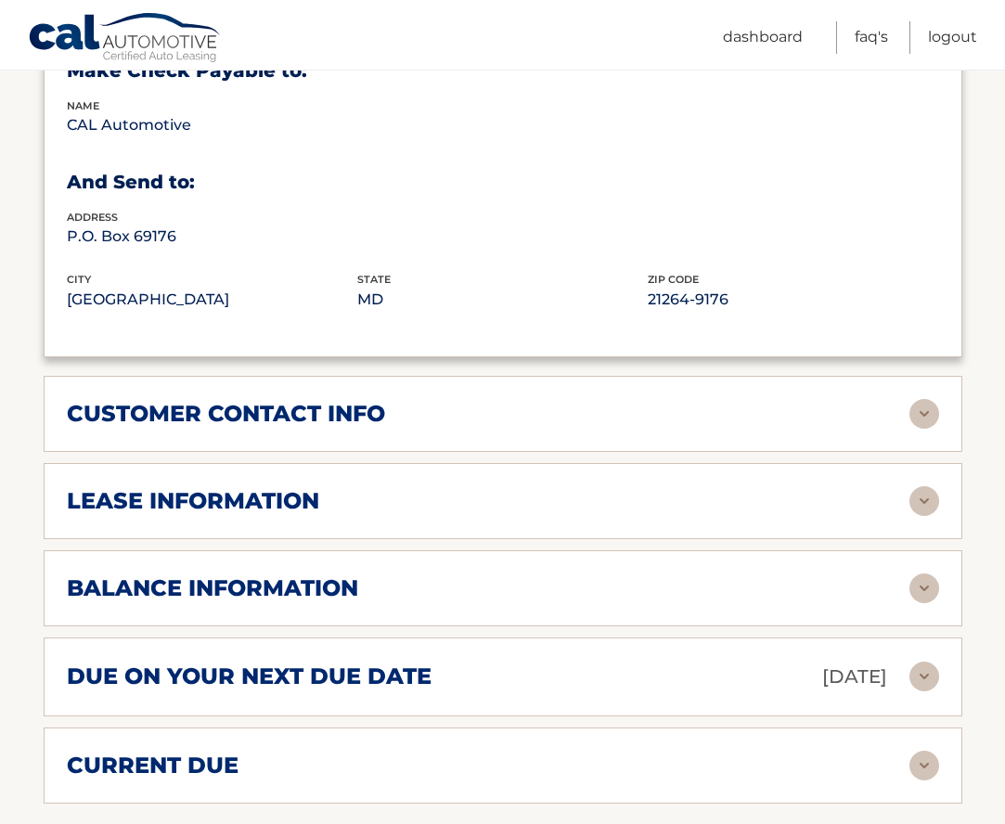
click at [920, 399] on img at bounding box center [924, 414] width 30 height 30
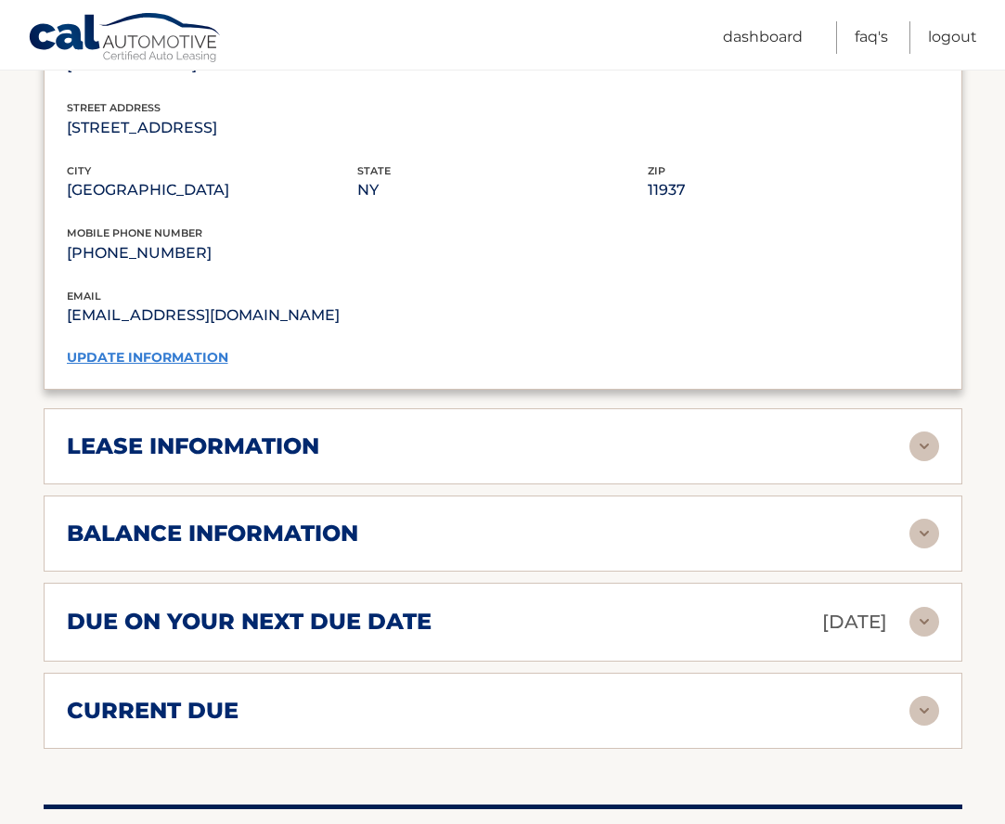
scroll to position [1507, 0]
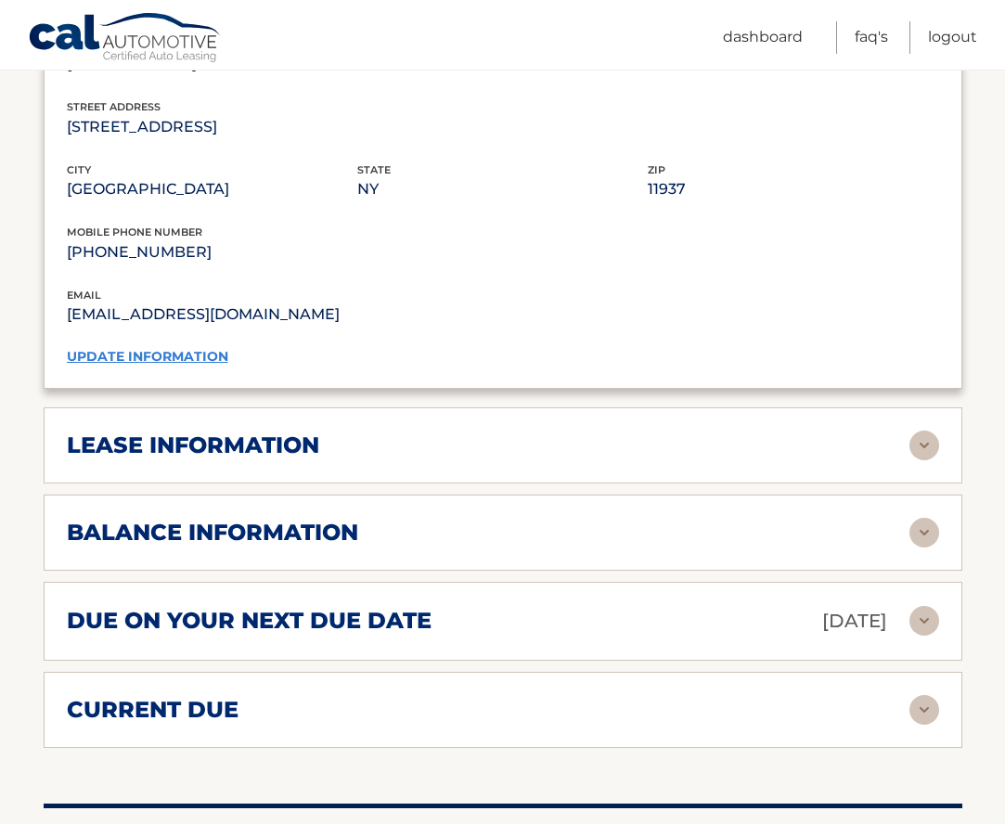
click at [919, 431] on img at bounding box center [924, 446] width 30 height 30
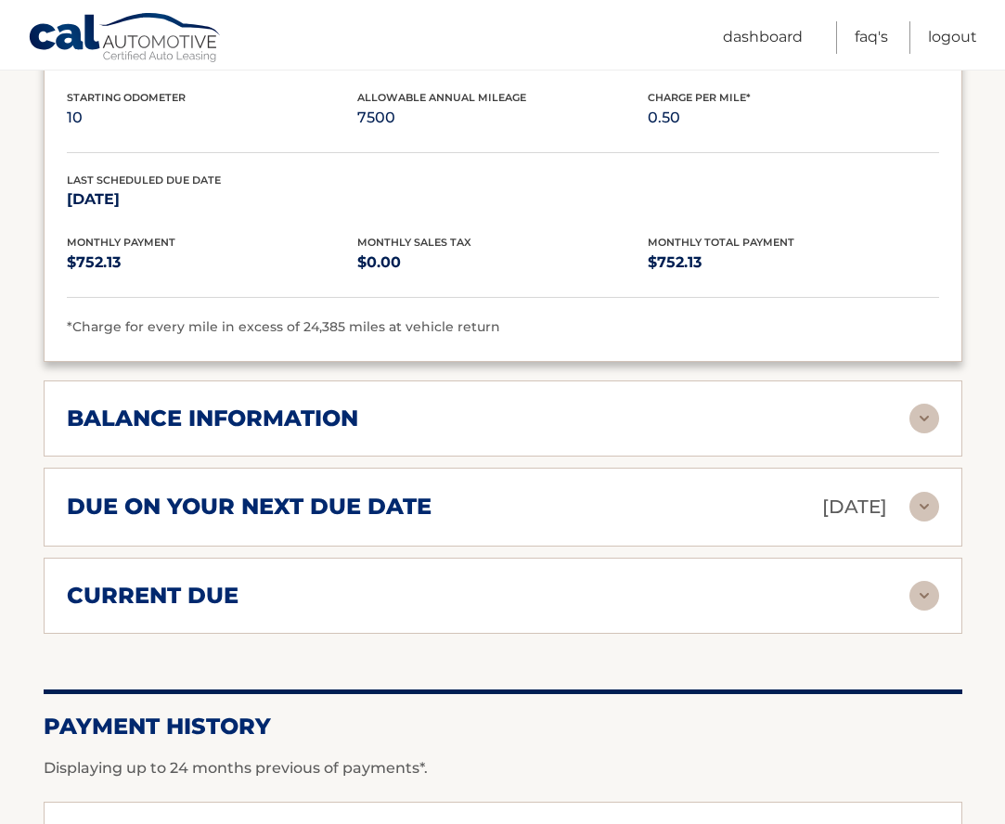
scroll to position [1972, 0]
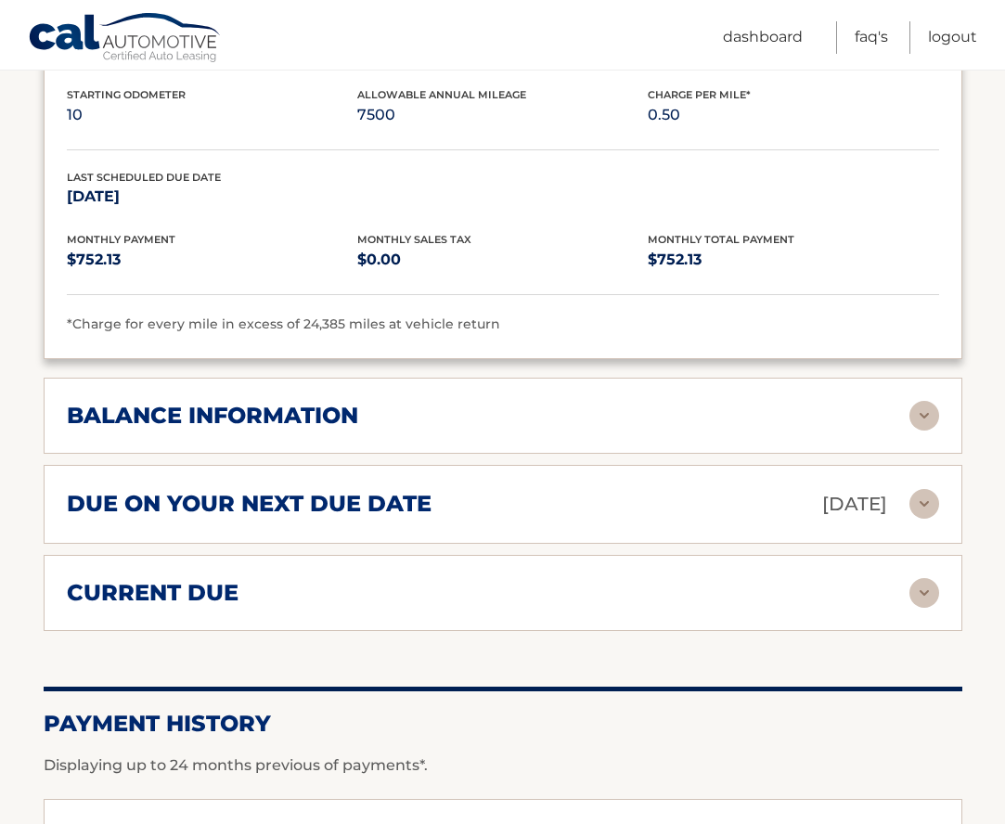
click at [920, 401] on img at bounding box center [924, 416] width 30 height 30
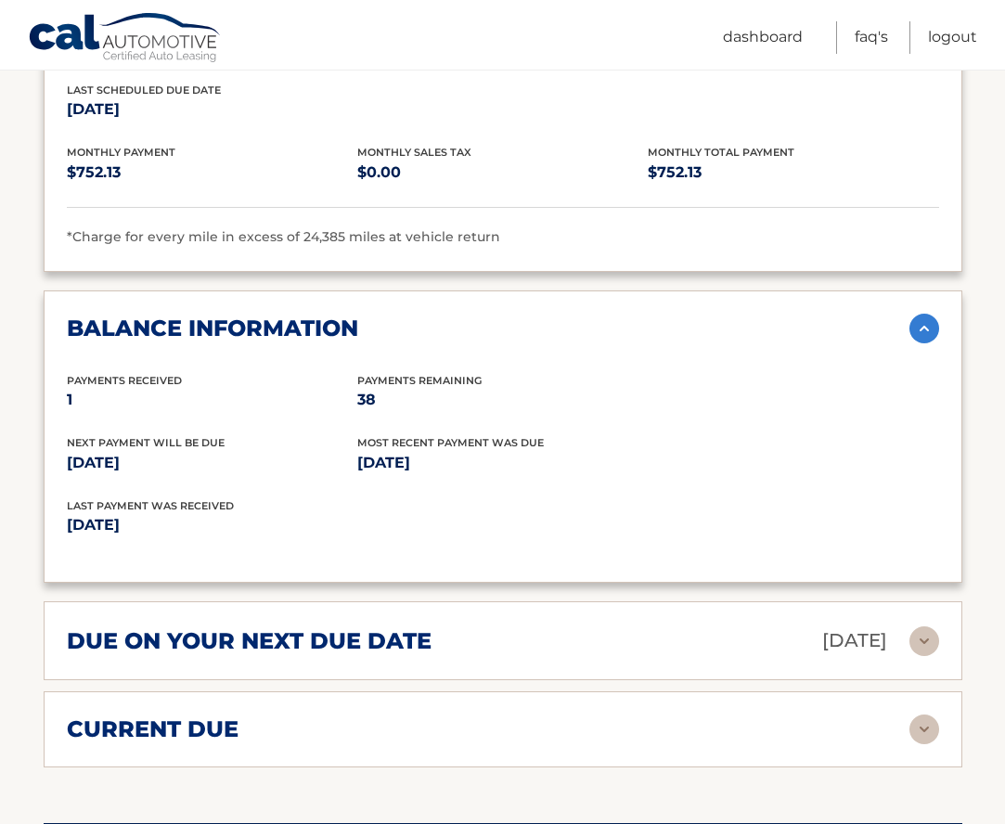
scroll to position [2062, 0]
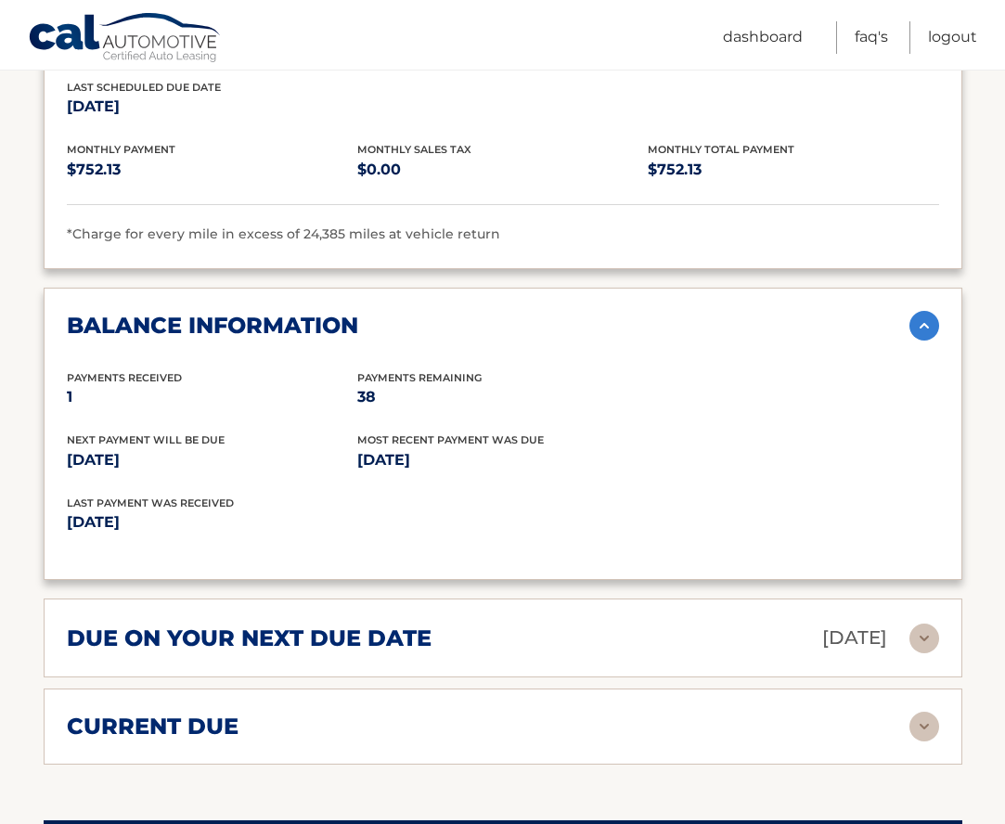
click at [923, 712] on img at bounding box center [924, 727] width 30 height 30
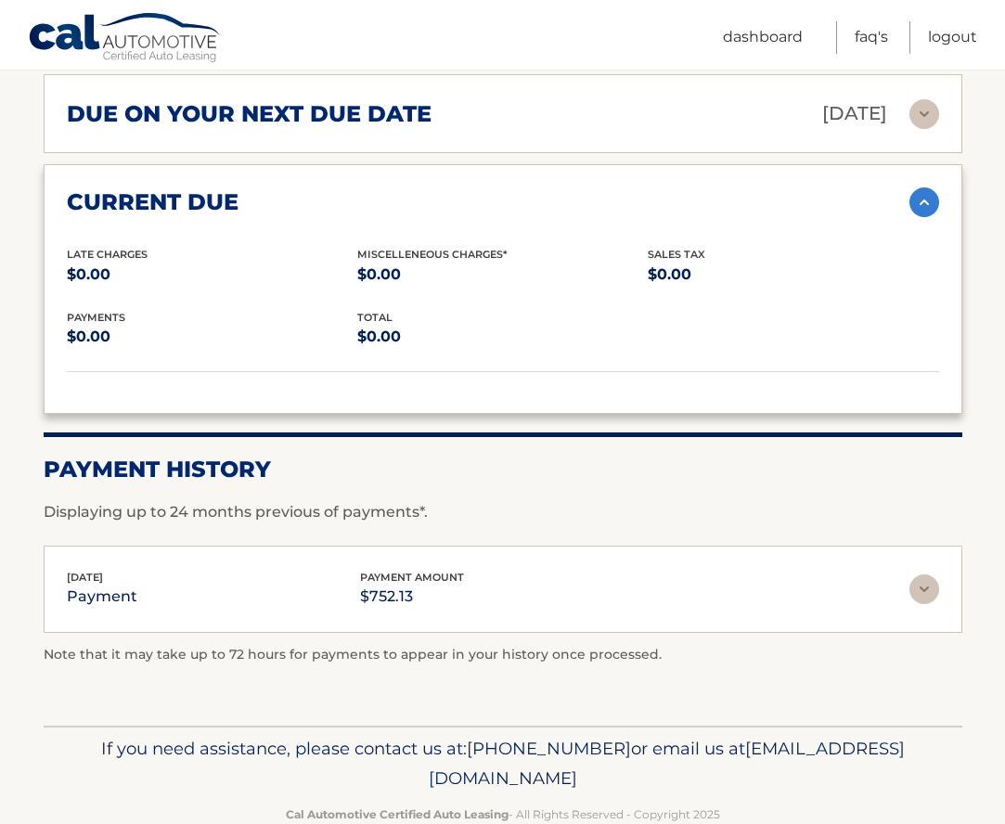
scroll to position [2585, 0]
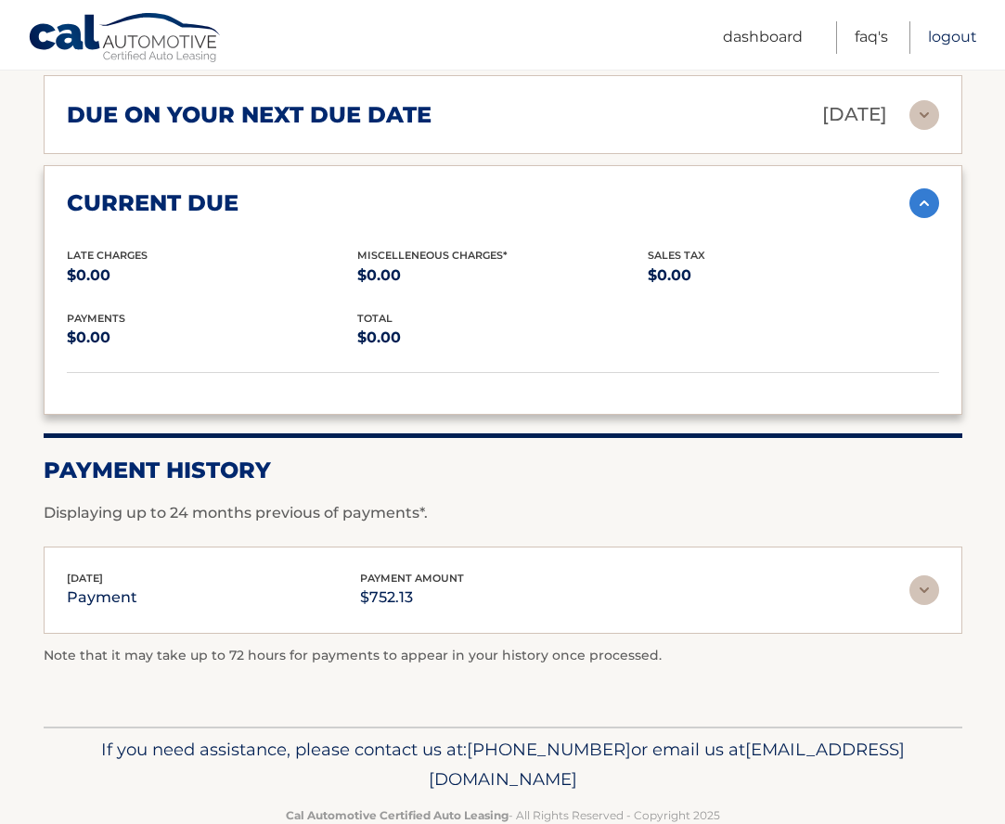
click at [945, 34] on link "Logout" at bounding box center [952, 37] width 49 height 32
